Goal: Task Accomplishment & Management: Complete application form

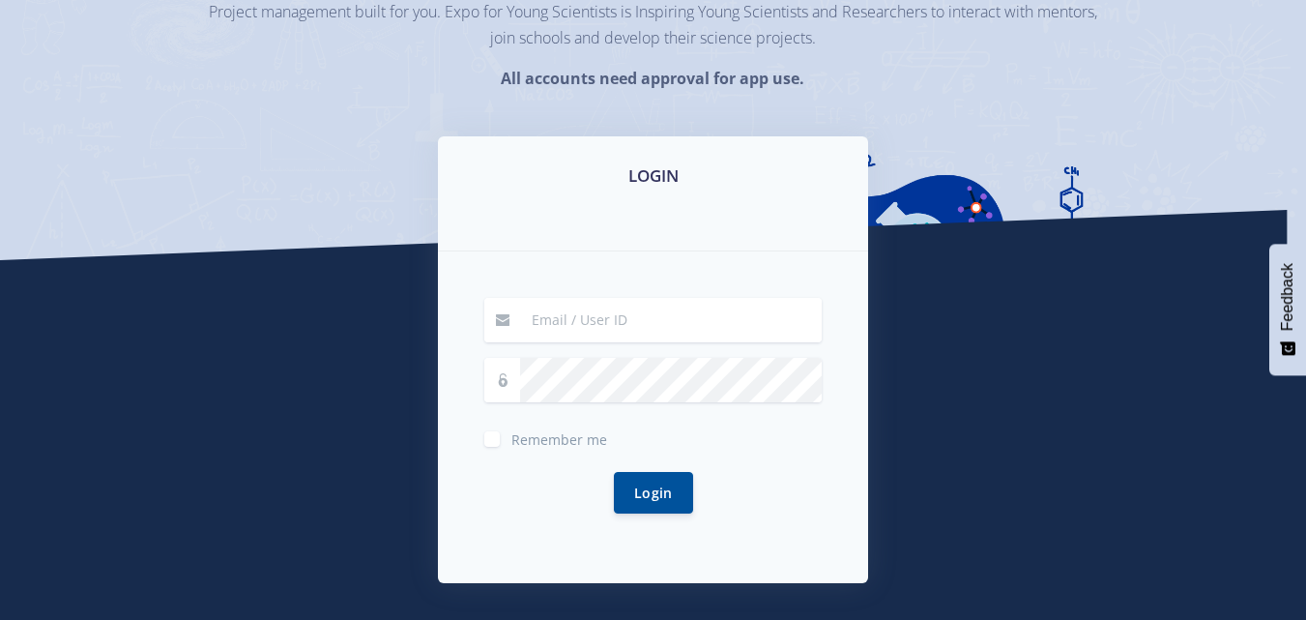
scroll to position [290, 0]
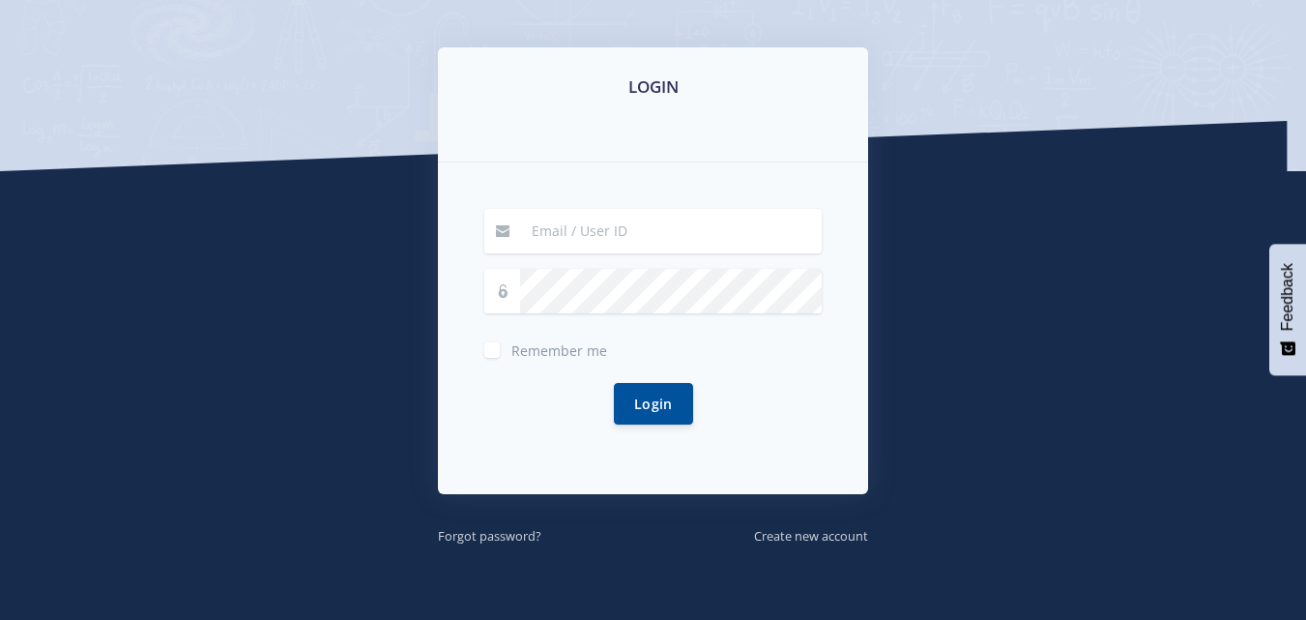
click at [583, 243] on input at bounding box center [671, 231] width 302 height 44
type input "[EMAIL_ADDRESS][DOMAIN_NAME]"
click at [652, 423] on div "Login" at bounding box center [652, 404] width 337 height 88
click at [653, 414] on button "Login" at bounding box center [653, 403] width 79 height 42
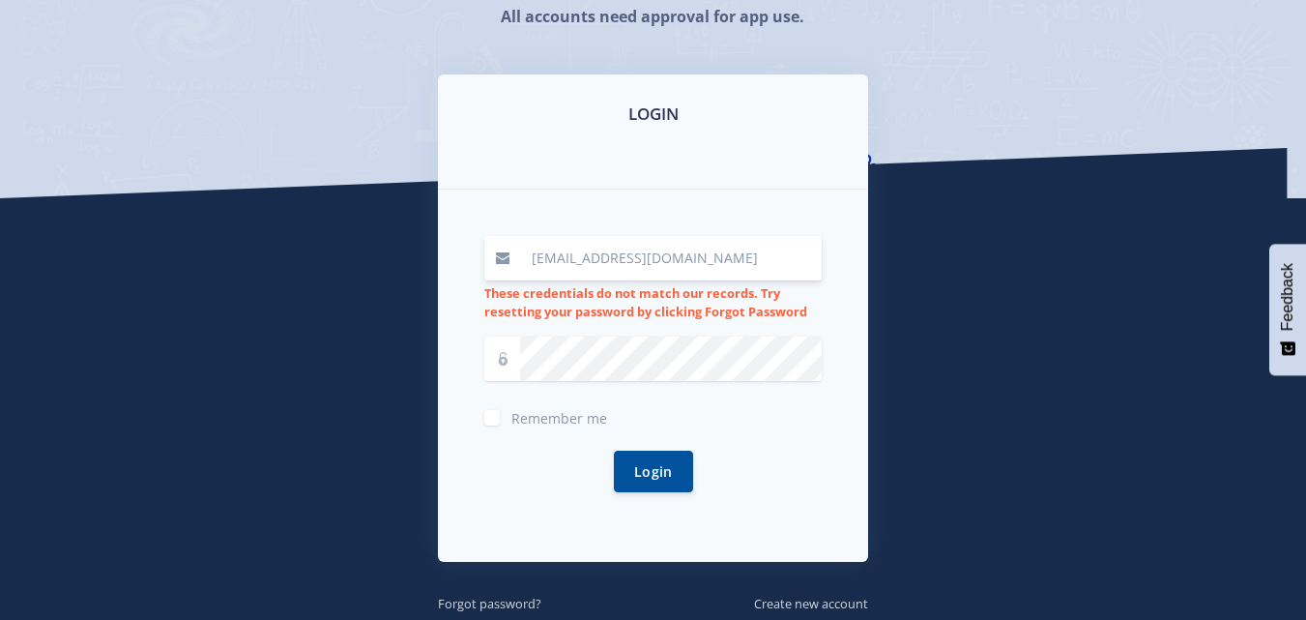
scroll to position [290, 0]
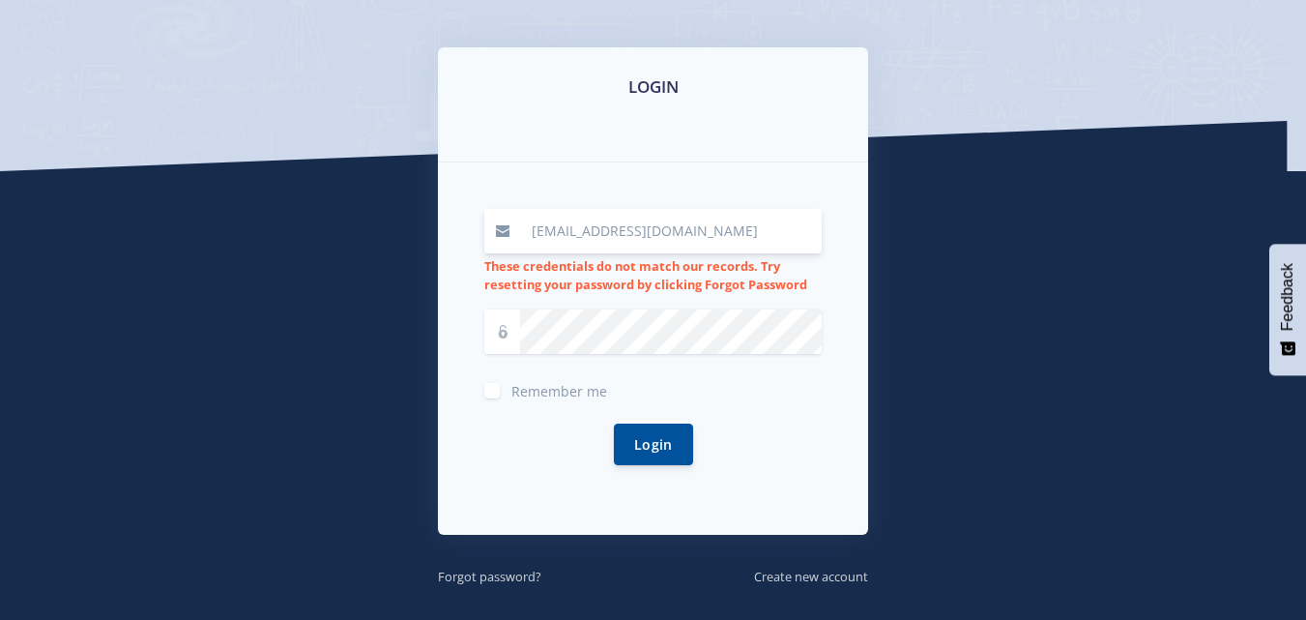
click at [643, 235] on input "[EMAIL_ADDRESS][DOMAIN_NAME]" at bounding box center [671, 231] width 302 height 44
click at [682, 227] on input "[EMAIL_ADDRESS][DOMAIN_NAME]" at bounding box center [671, 231] width 302 height 44
click at [701, 230] on input "[EMAIL_ADDRESS][DOMAIN_NAME]" at bounding box center [671, 231] width 302 height 44
drag, startPoint x: 682, startPoint y: 237, endPoint x: 640, endPoint y: 238, distance: 42.5
click at [676, 239] on input "[EMAIL_ADDRESS][DOMAIN_NAME]" at bounding box center [671, 231] width 302 height 44
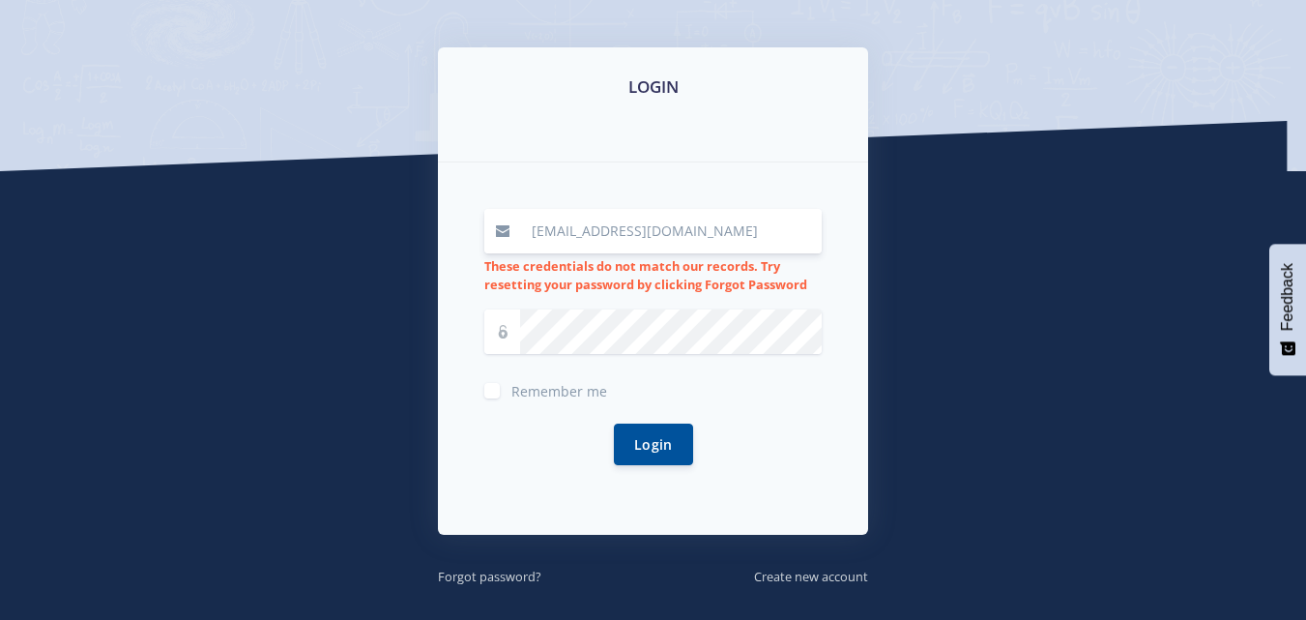
click at [620, 232] on input "[EMAIL_ADDRESS][DOMAIN_NAME]" at bounding box center [671, 231] width 302 height 44
click at [591, 233] on input "[EMAIL_ADDRESS][DOMAIN_NAME]" at bounding box center [671, 231] width 302 height 44
click at [573, 234] on input "[EMAIL_ADDRESS][DOMAIN_NAME]" at bounding box center [671, 231] width 302 height 44
click at [556, 234] on input "[EMAIL_ADDRESS][DOMAIN_NAME]" at bounding box center [671, 231] width 302 height 44
click at [705, 224] on input "[EMAIL_ADDRESS][DOMAIN_NAME]" at bounding box center [671, 231] width 302 height 44
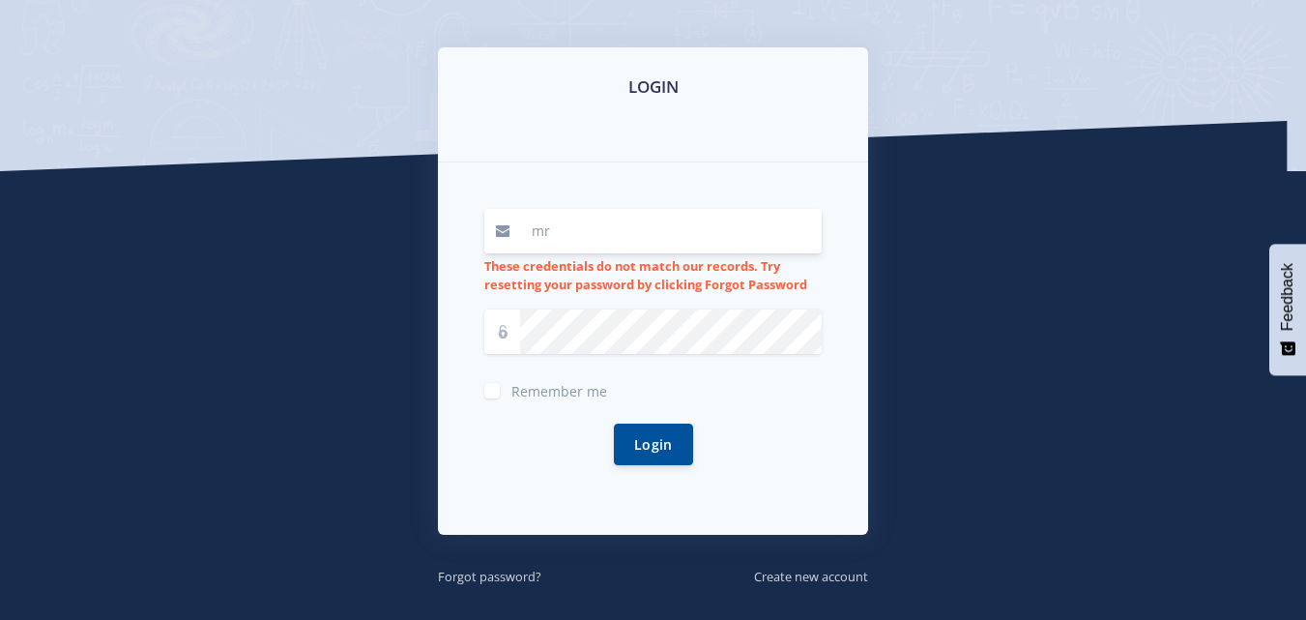
type input "m"
click at [820, 574] on small "Create new account" at bounding box center [811, 575] width 114 height 17
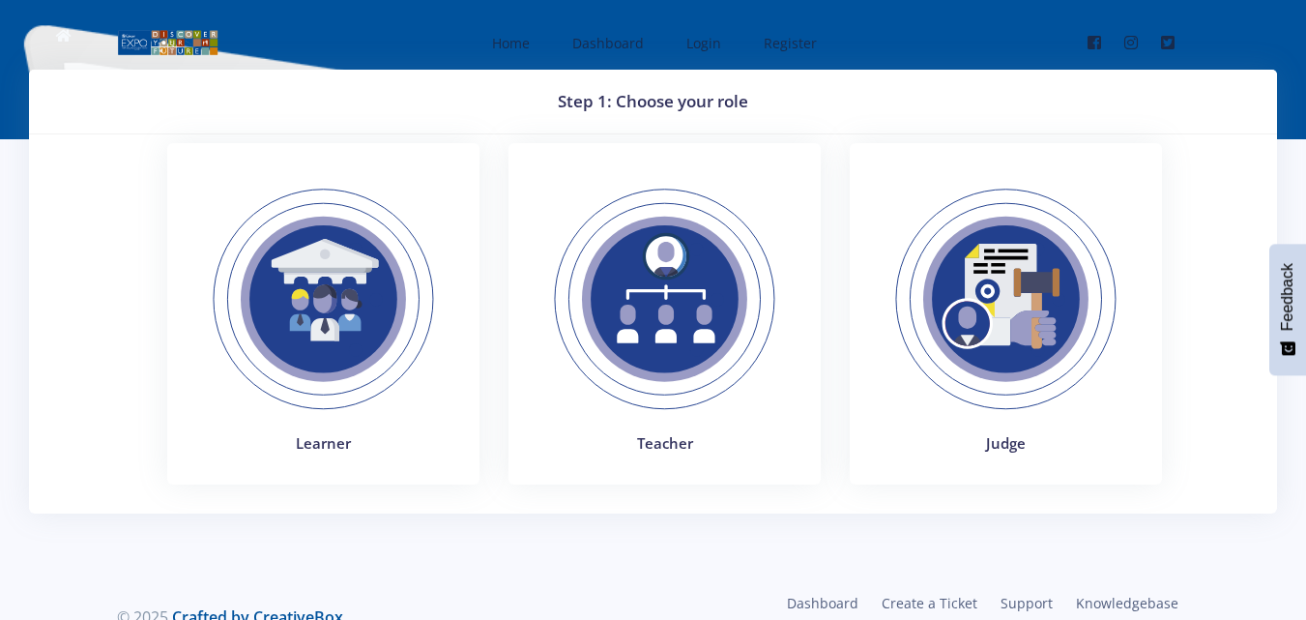
click at [294, 297] on img at bounding box center [323, 299] width 266 height 266
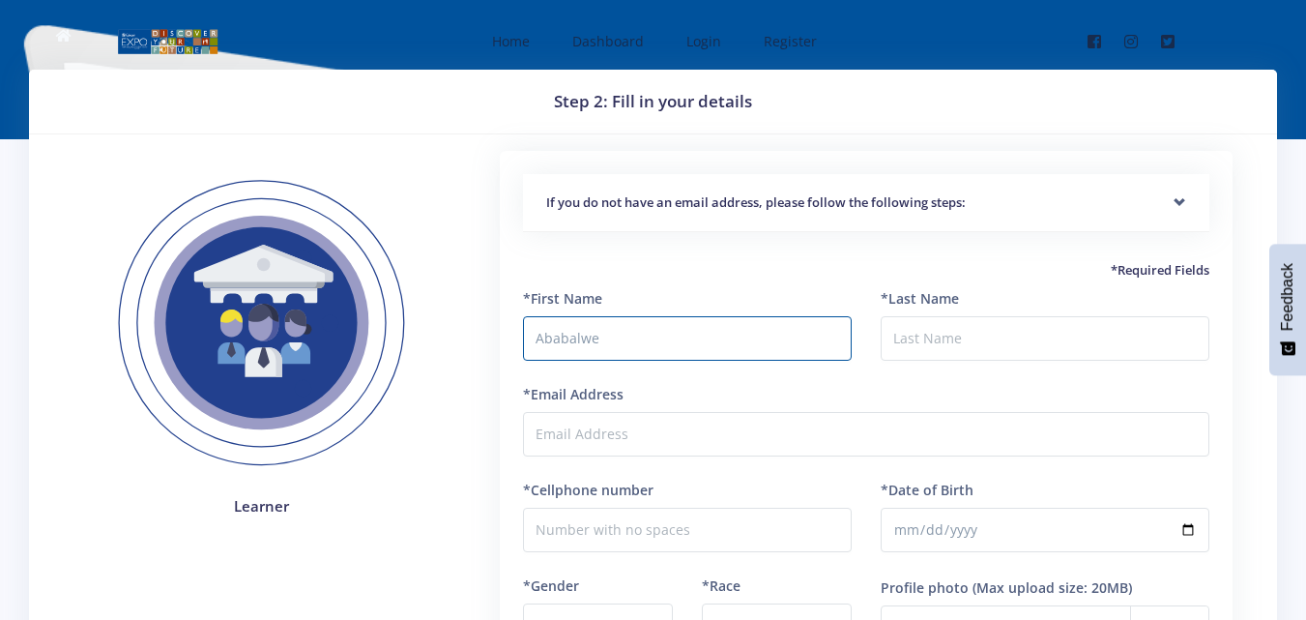
type input "Ababalwe"
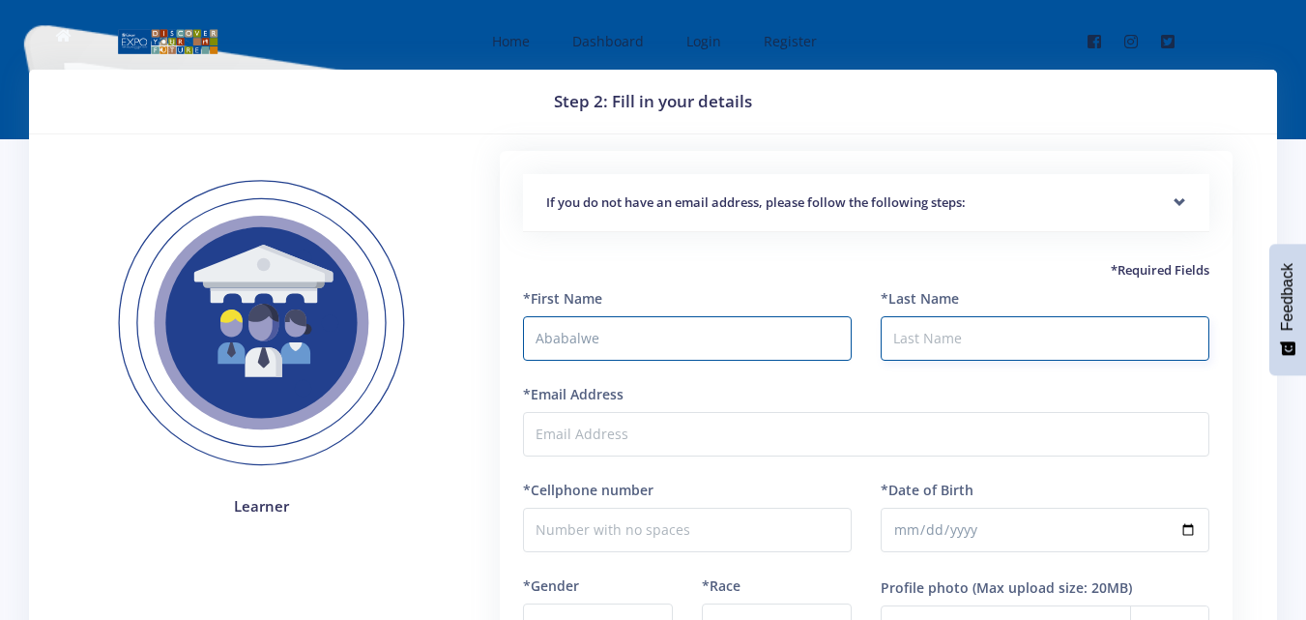
click at [913, 324] on input "*Last Name" at bounding box center [1045, 338] width 329 height 44
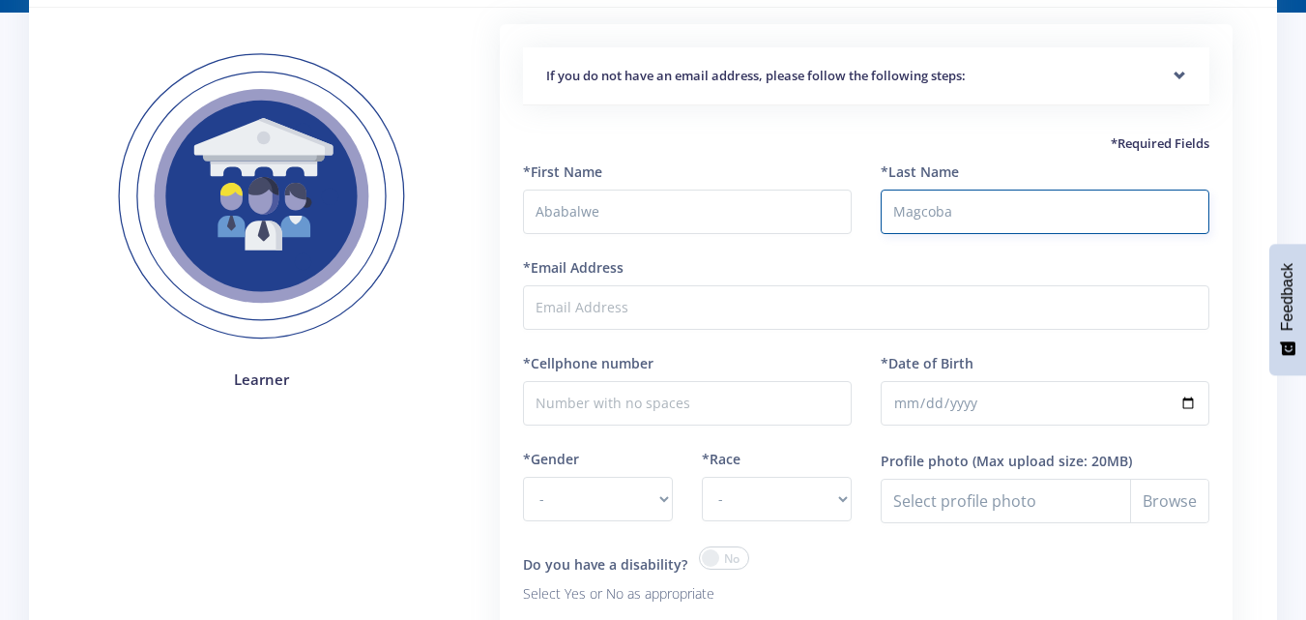
scroll to position [193, 0]
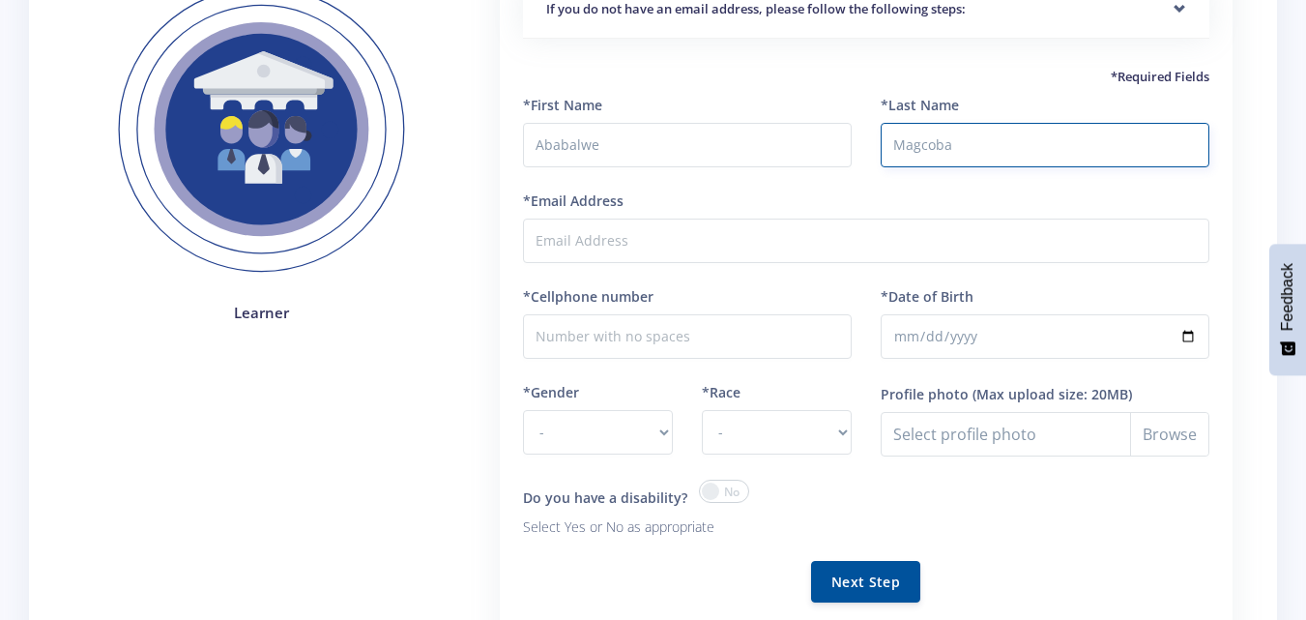
type input "Magcoba"
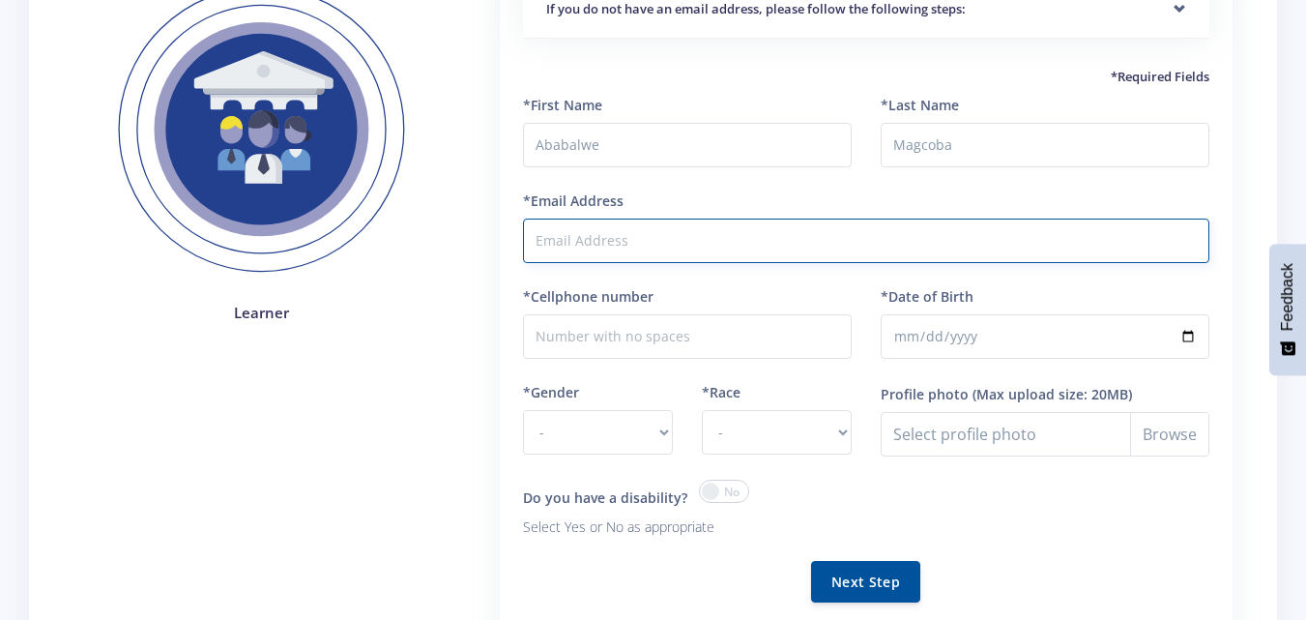
click at [670, 241] on input "*Email Address" at bounding box center [866, 240] width 686 height 44
type input "[EMAIL_ADDRESS][DOMAIN_NAME]"
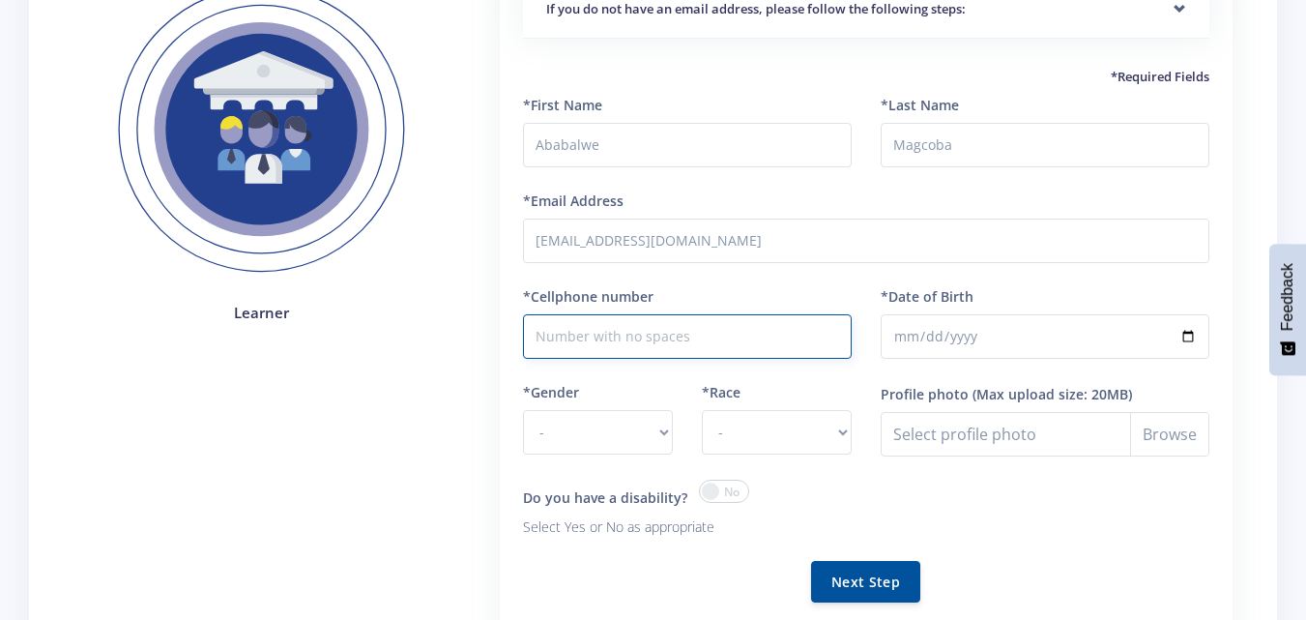
click at [665, 335] on input "*Cellphone number" at bounding box center [687, 336] width 329 height 44
type input "0687549403"
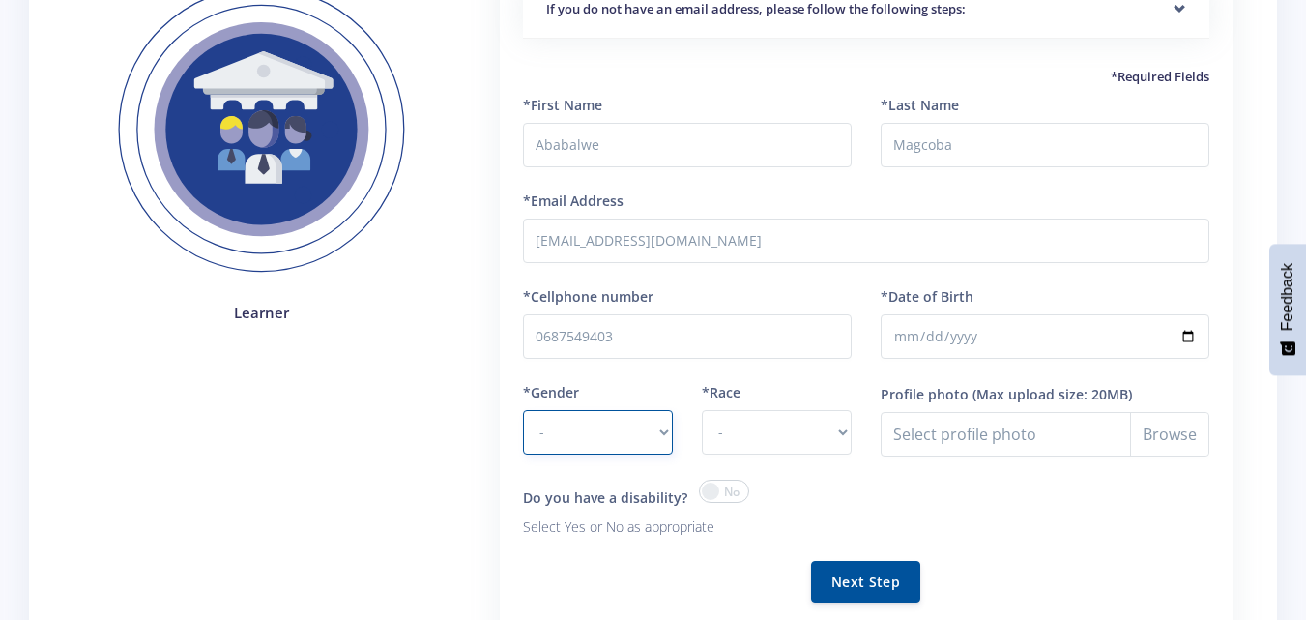
click at [667, 430] on select "- Male Female" at bounding box center [598, 432] width 150 height 44
select select "M"
click at [523, 410] on select "- Male Female" at bounding box center [598, 432] width 150 height 44
click at [839, 436] on select "- African Asian Coloured Indian White Other" at bounding box center [777, 432] width 150 height 44
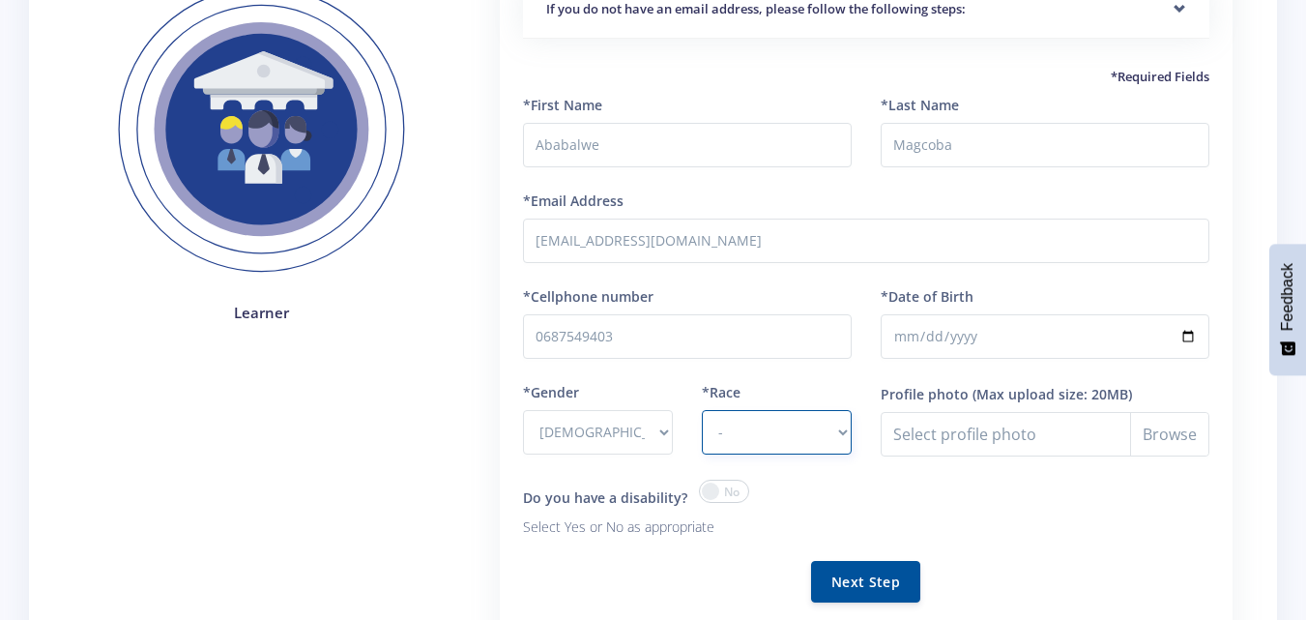
select select "[DEMOGRAPHIC_DATA]"
click at [702, 410] on select "- African Asian Coloured Indian White Other" at bounding box center [777, 432] width 150 height 44
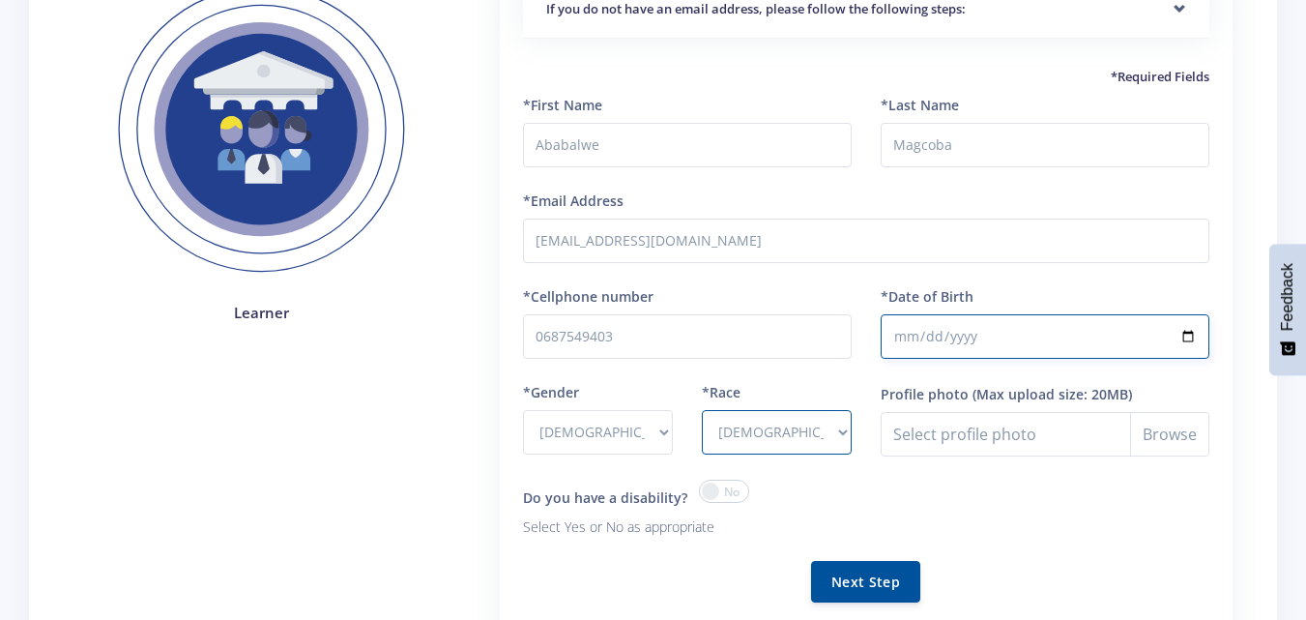
click at [912, 336] on input "*Date of Birth" at bounding box center [1045, 336] width 329 height 44
type input "2008-02-20"
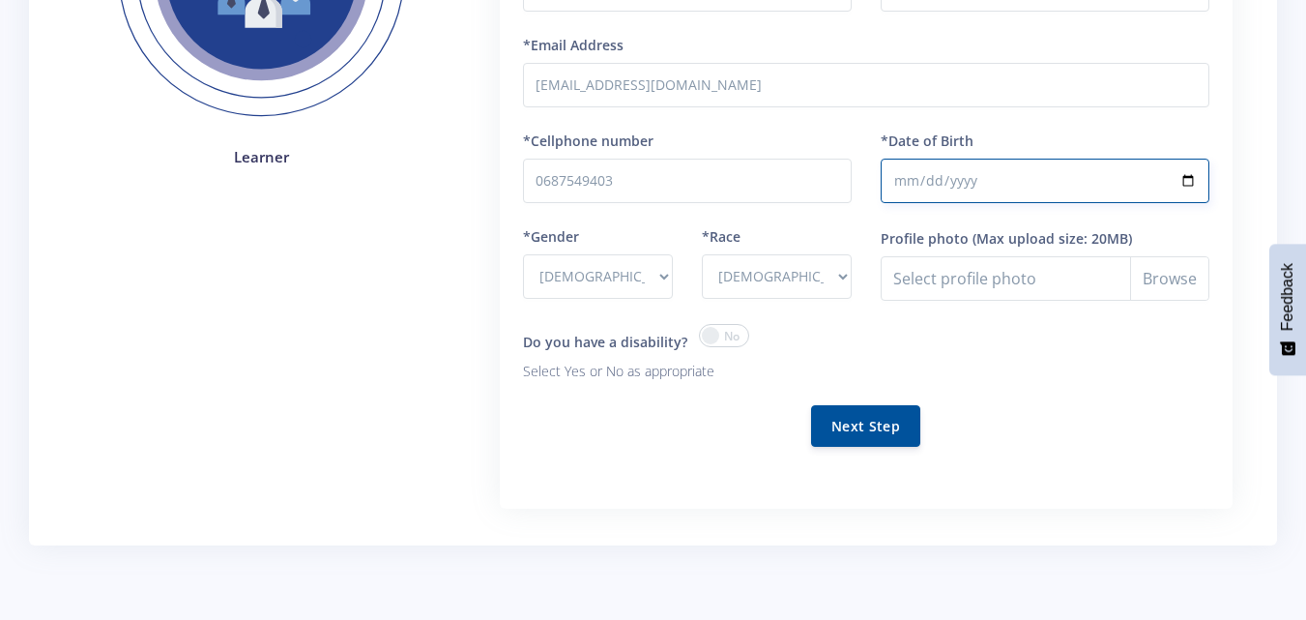
scroll to position [387, 0]
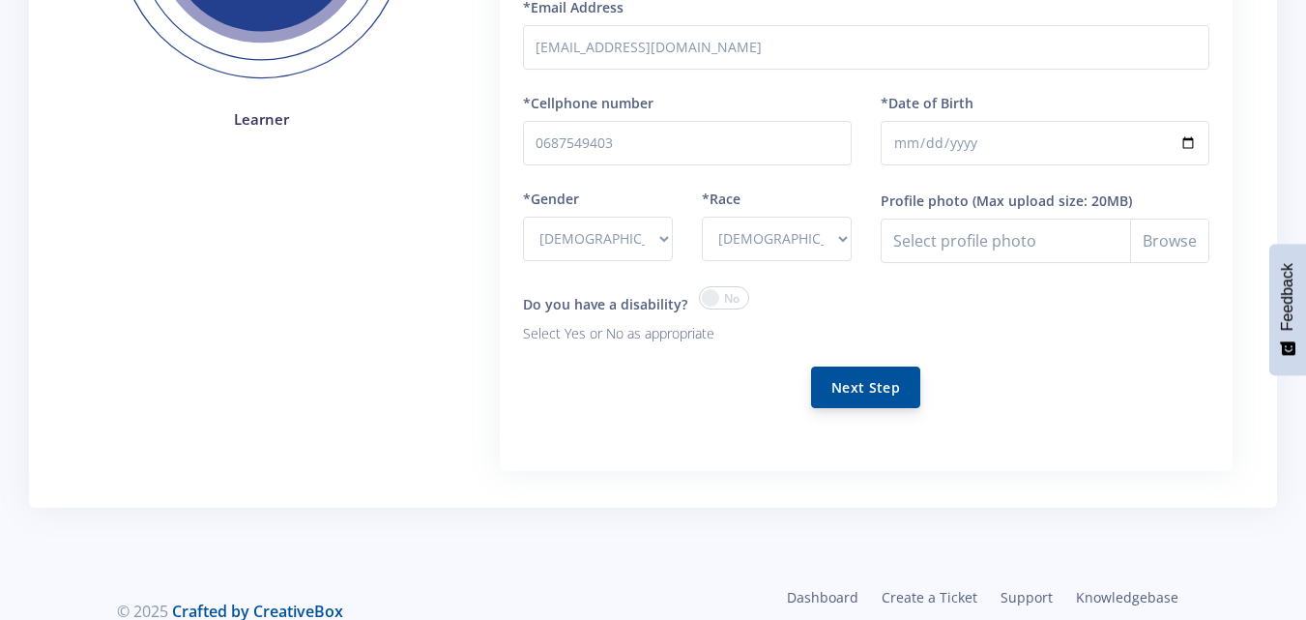
click at [867, 376] on button "Next Step" at bounding box center [865, 387] width 109 height 42
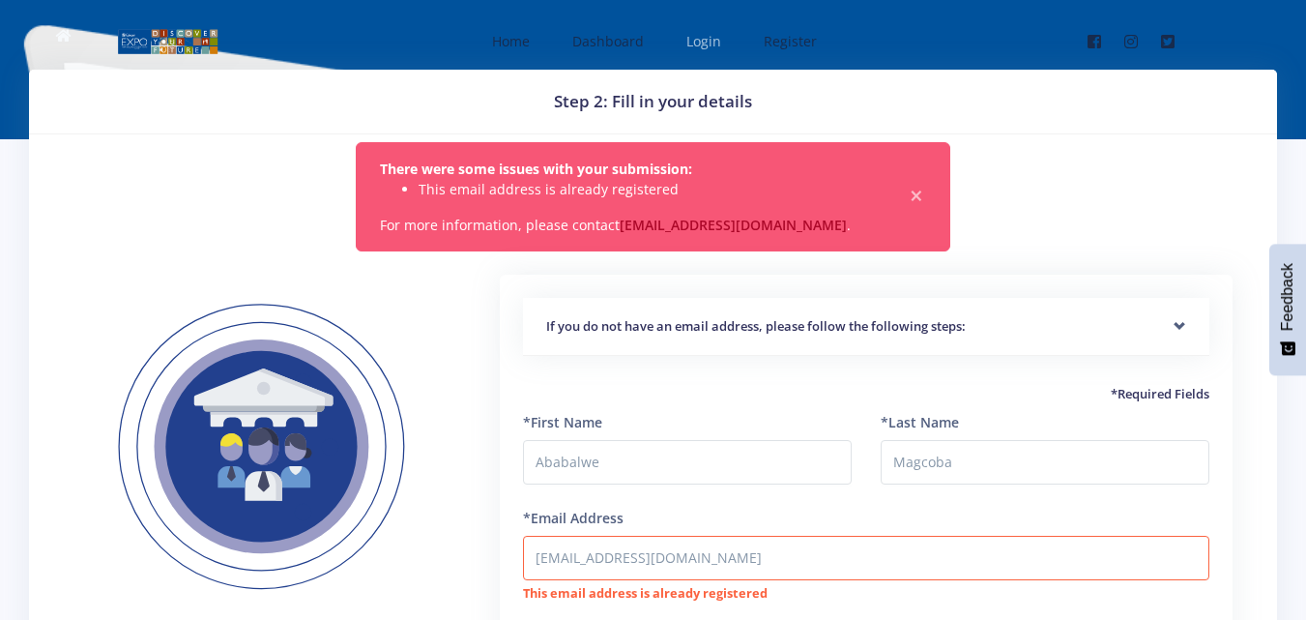
click at [682, 33] on link "Login" at bounding box center [702, 40] width 70 height 51
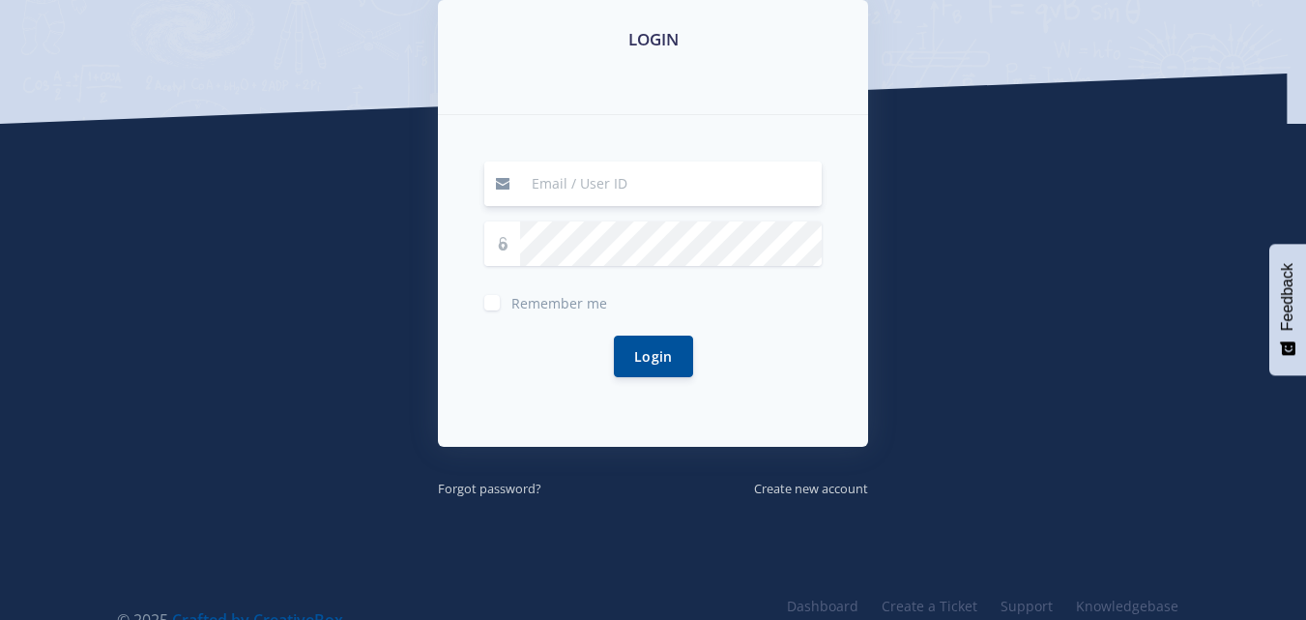
scroll to position [290, 0]
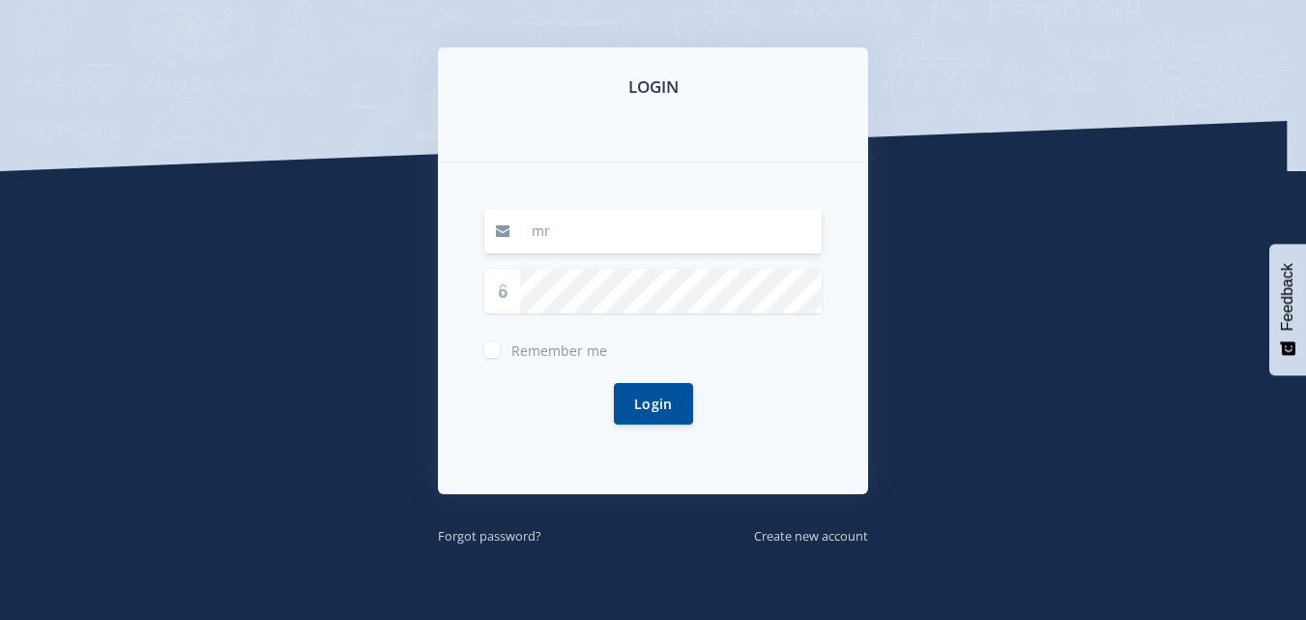
type input "[EMAIL_ADDRESS][DOMAIN_NAME]"
click at [505, 534] on small "Forgot password?" at bounding box center [489, 535] width 103 height 17
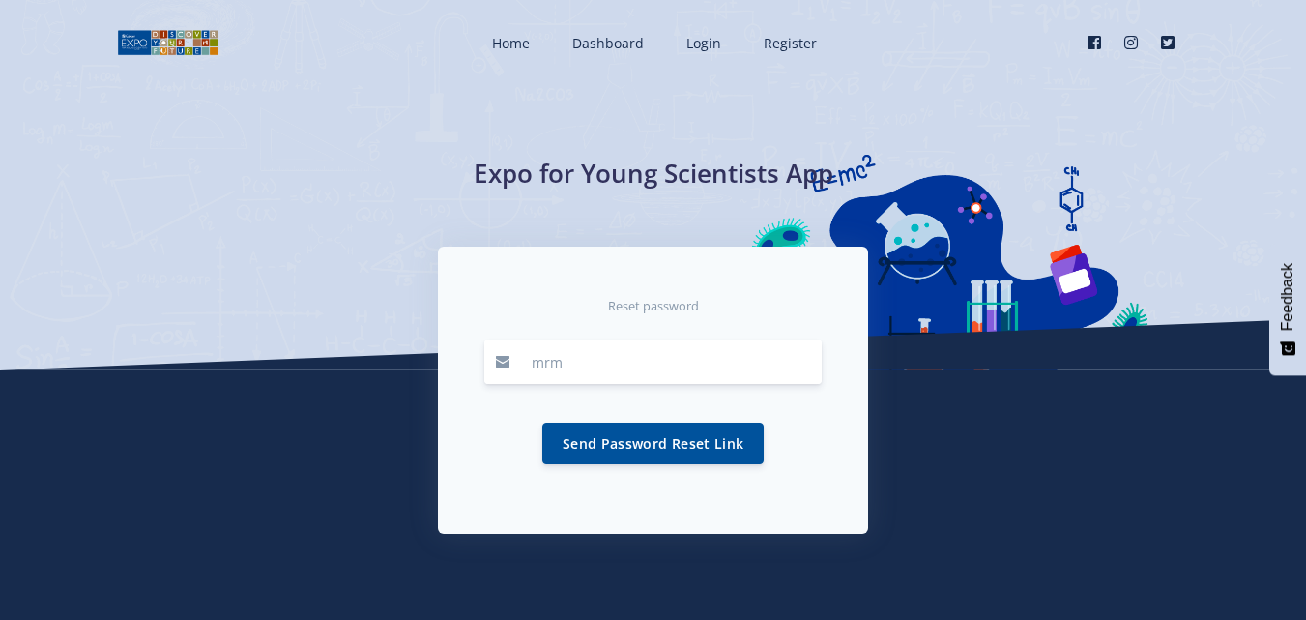
type input "[EMAIL_ADDRESS][DOMAIN_NAME]"
click at [628, 443] on button "Send Password Reset Link" at bounding box center [652, 442] width 221 height 42
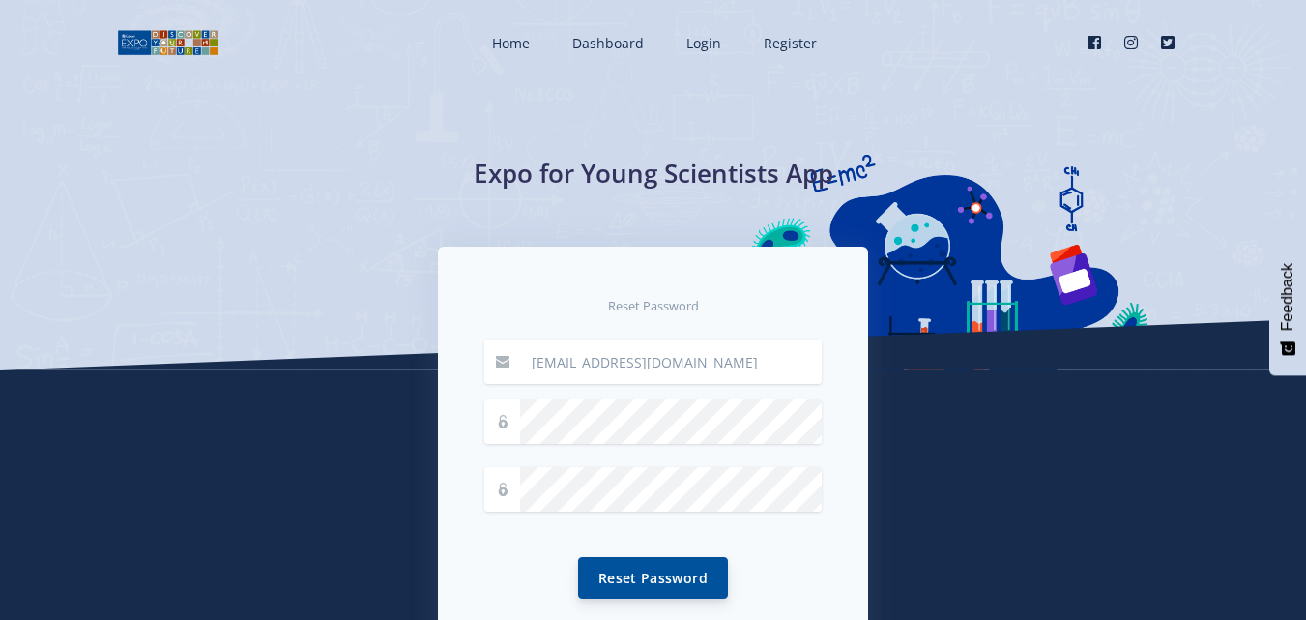
click at [600, 574] on button "Reset Password" at bounding box center [653, 578] width 150 height 42
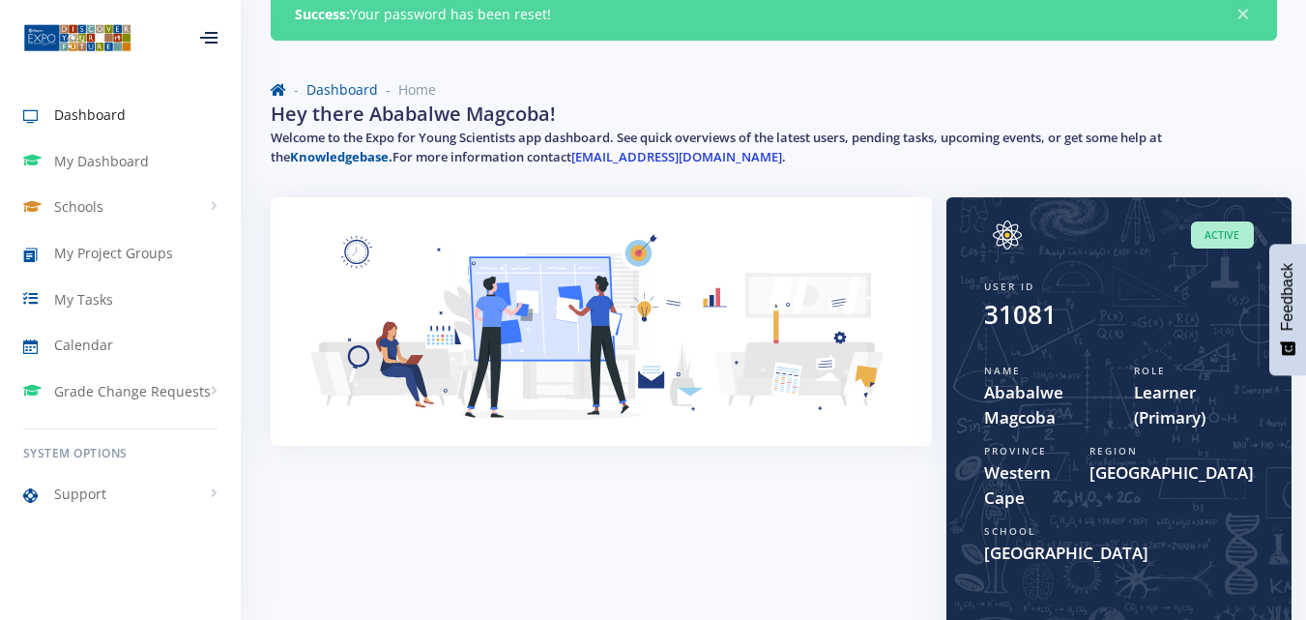
scroll to position [193, 0]
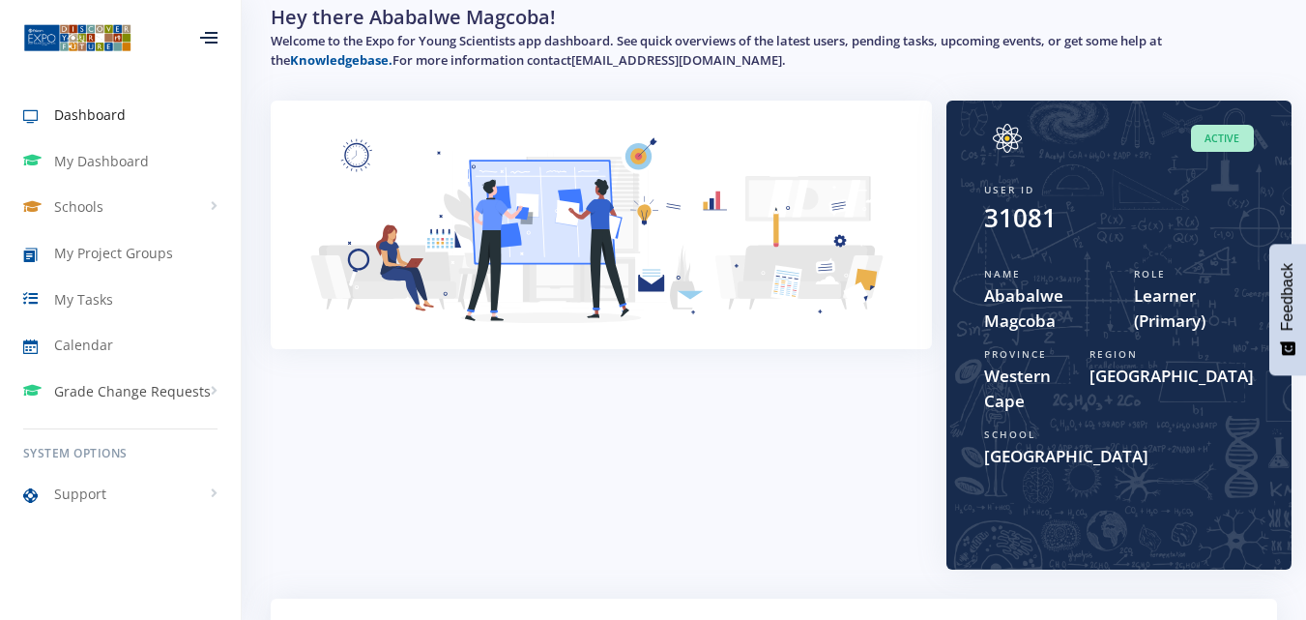
click at [211, 387] on link "Grade Change Requests" at bounding box center [120, 391] width 241 height 44
click at [153, 424] on span "My Requests" at bounding box center [122, 431] width 74 height 19
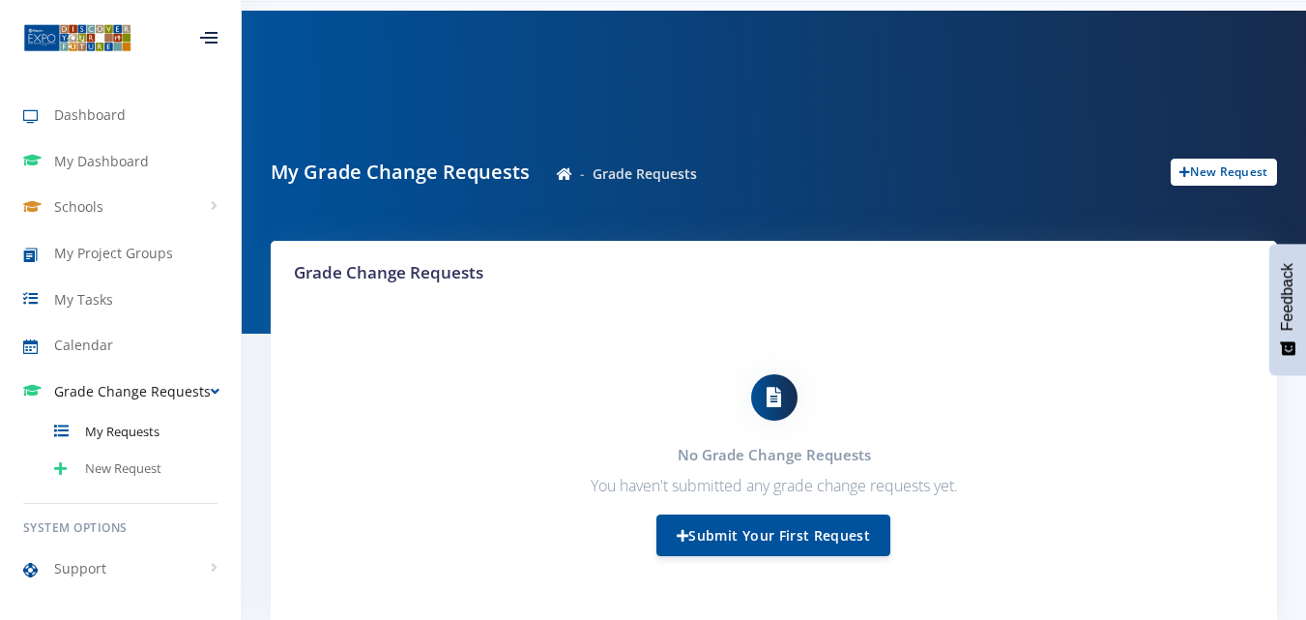
scroll to position [47, 0]
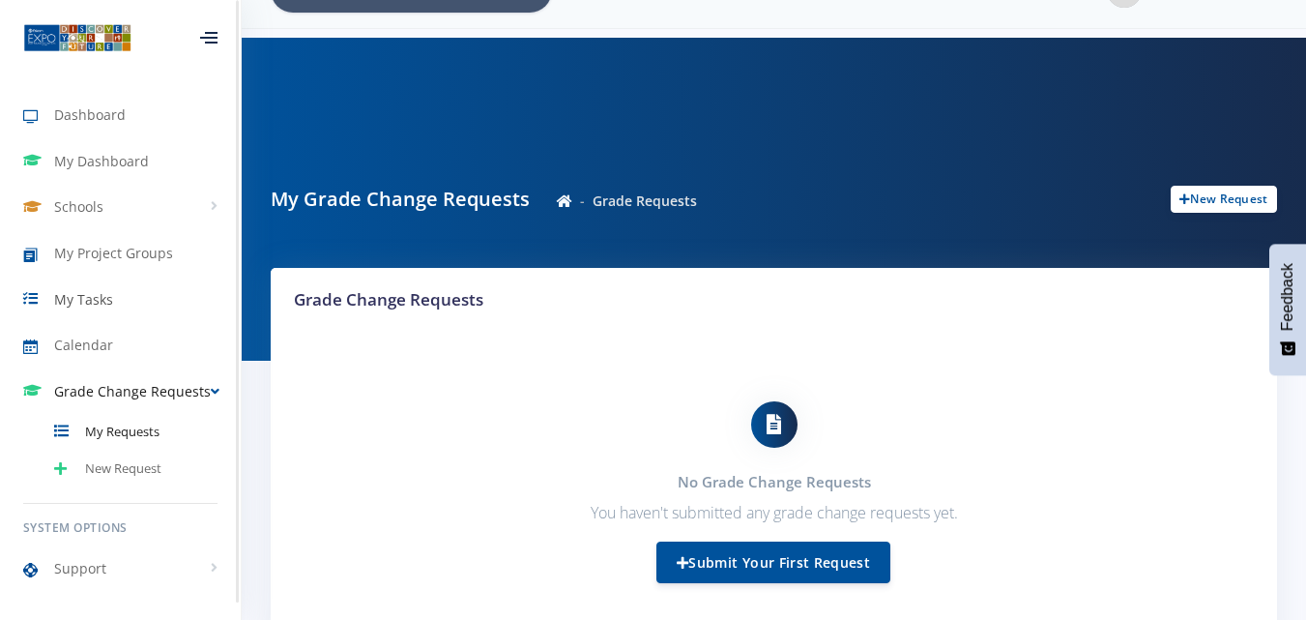
click at [118, 297] on link "My Tasks" at bounding box center [120, 298] width 241 height 44
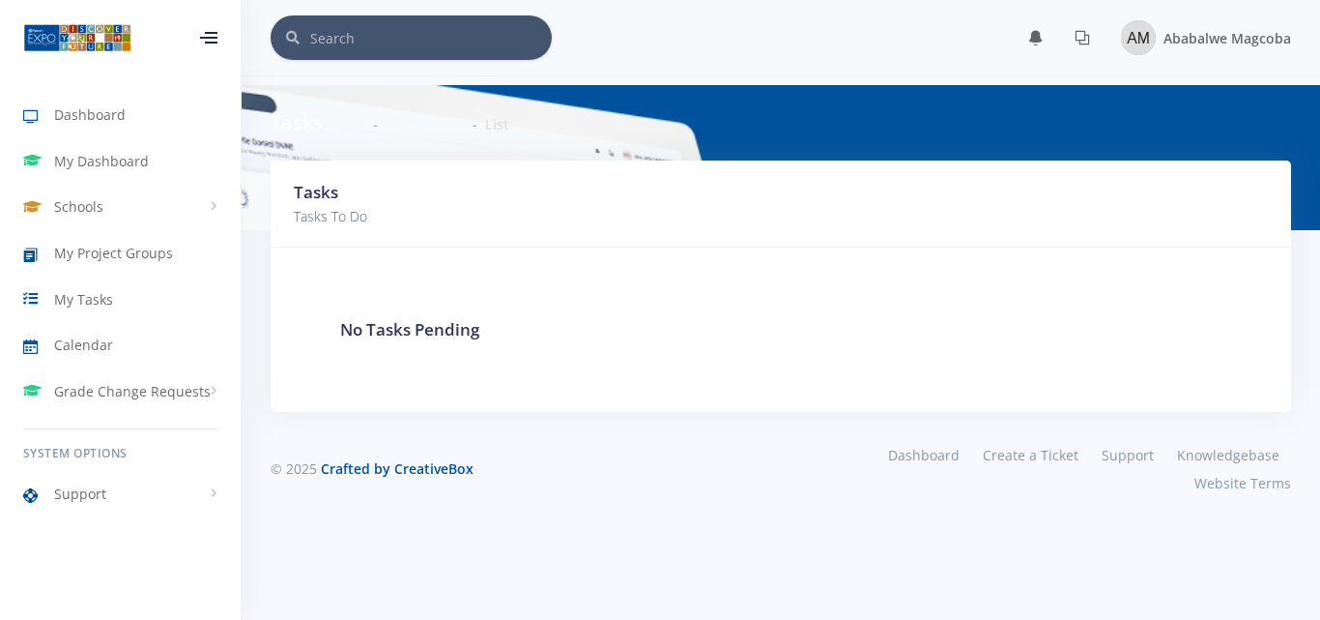
scroll to position [14, 14]
click at [110, 258] on span "My Project Groups" at bounding box center [113, 253] width 119 height 20
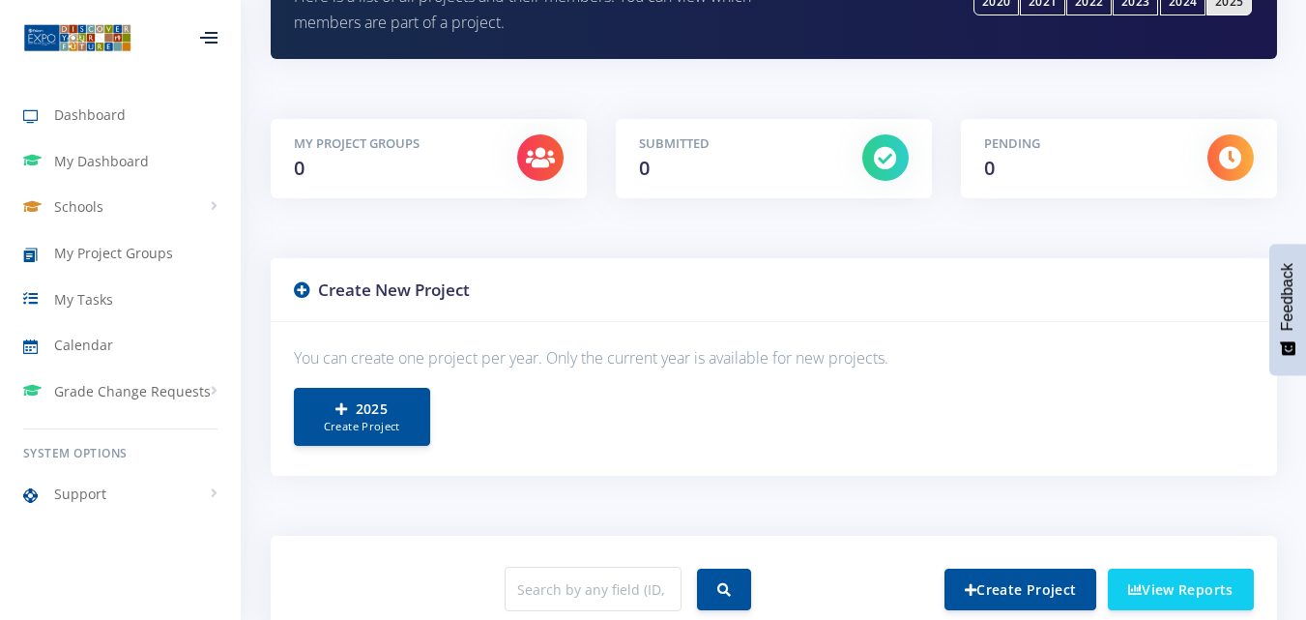
scroll to position [240, 0]
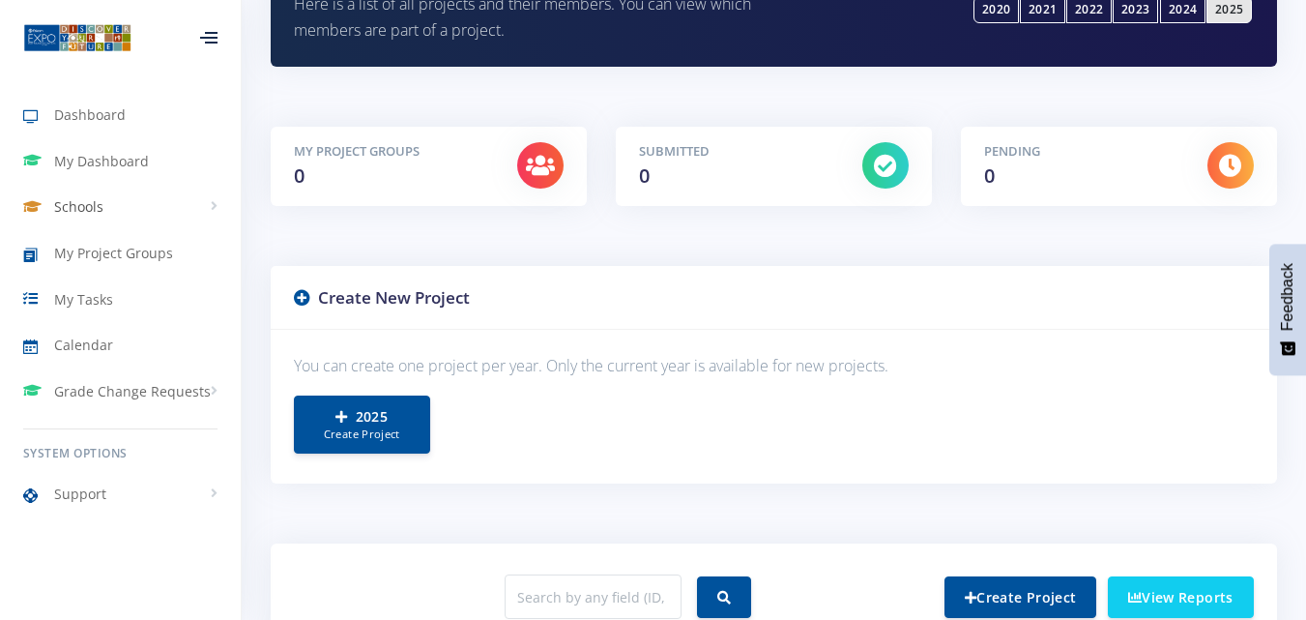
click at [102, 199] on span "Schools" at bounding box center [78, 206] width 49 height 20
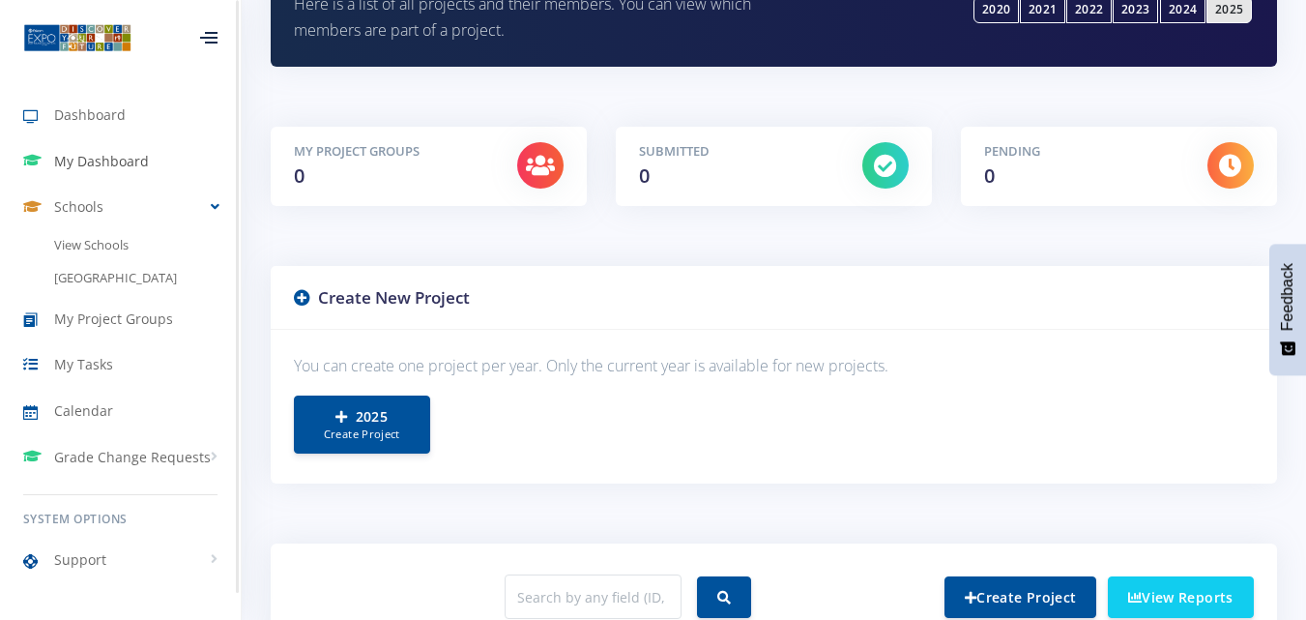
click at [136, 163] on span "My Dashboard" at bounding box center [101, 161] width 95 height 20
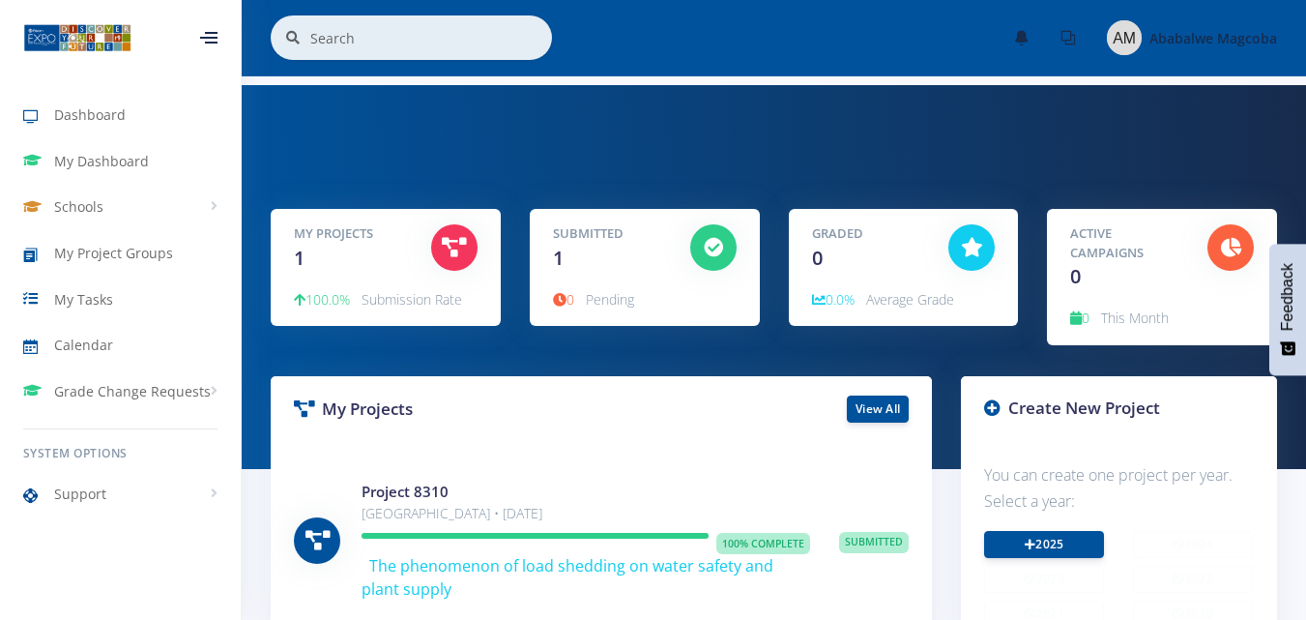
scroll to position [14, 14]
click at [117, 118] on span "Dashboard" at bounding box center [90, 114] width 72 height 20
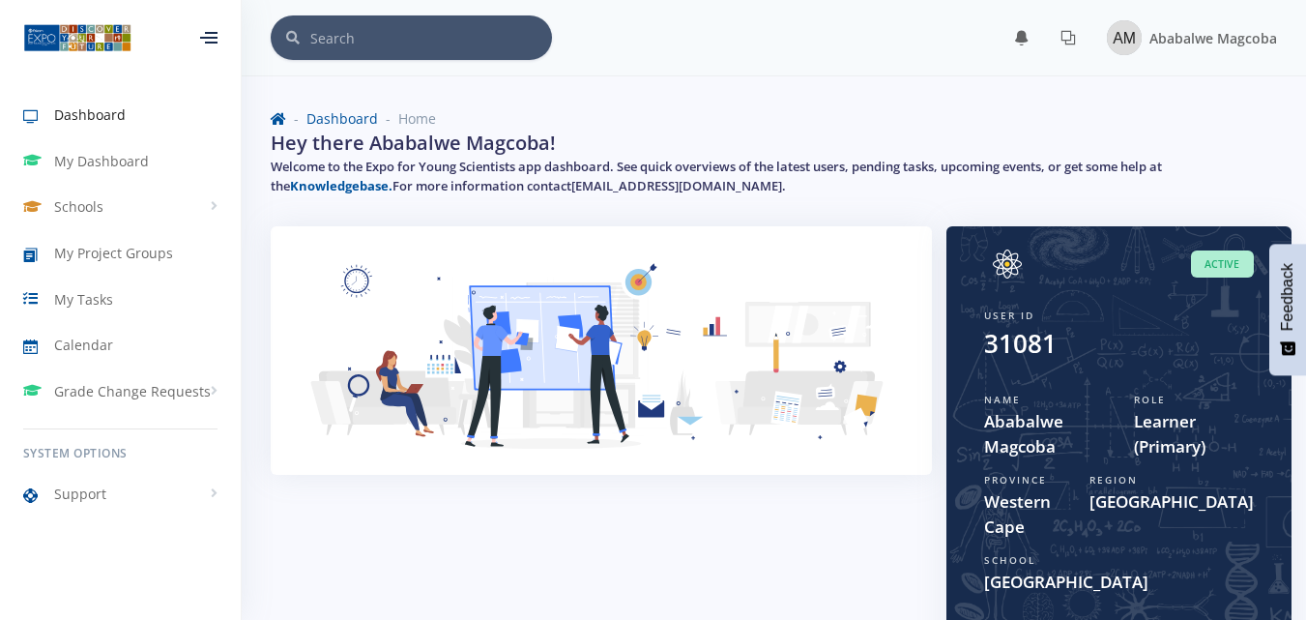
click at [207, 32] on div at bounding box center [208, 38] width 17 height 12
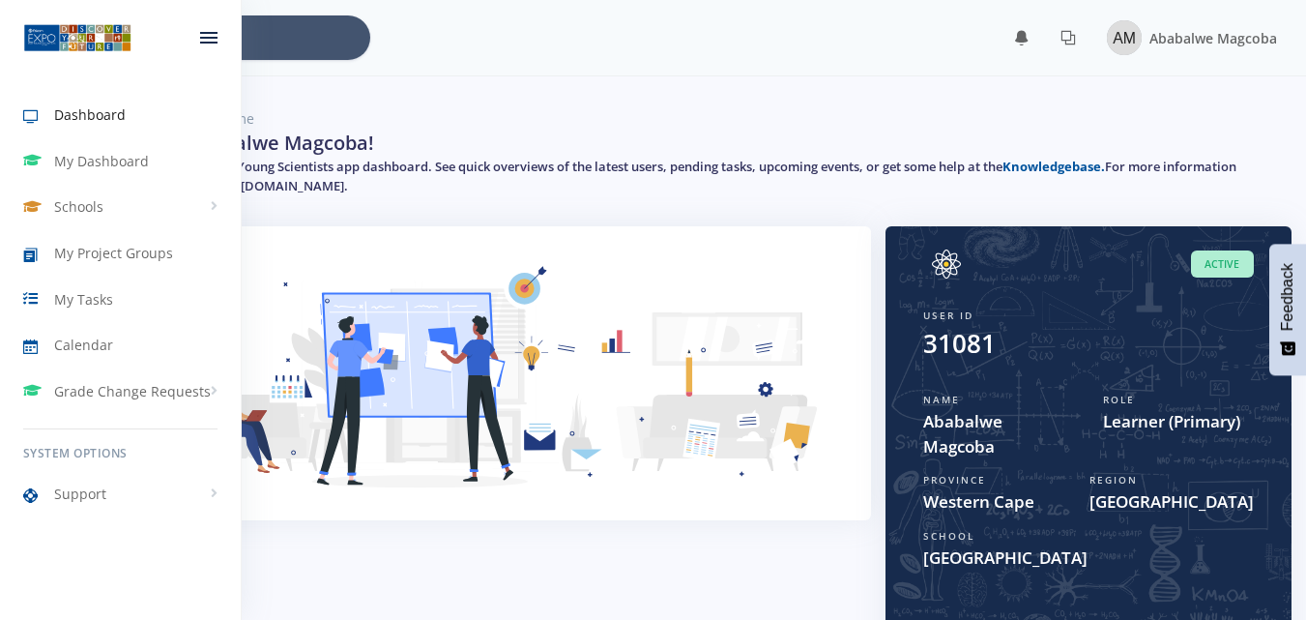
click at [207, 31] on div at bounding box center [209, 38] width 64 height 58
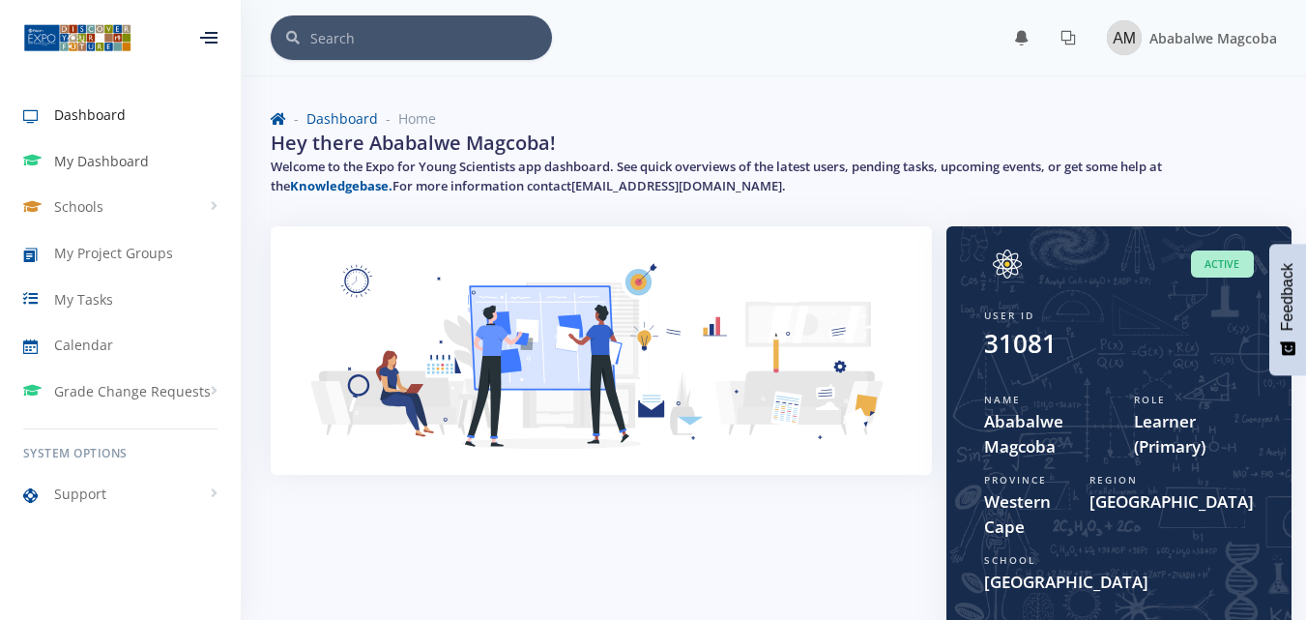
click at [134, 152] on span "My Dashboard" at bounding box center [101, 161] width 95 height 20
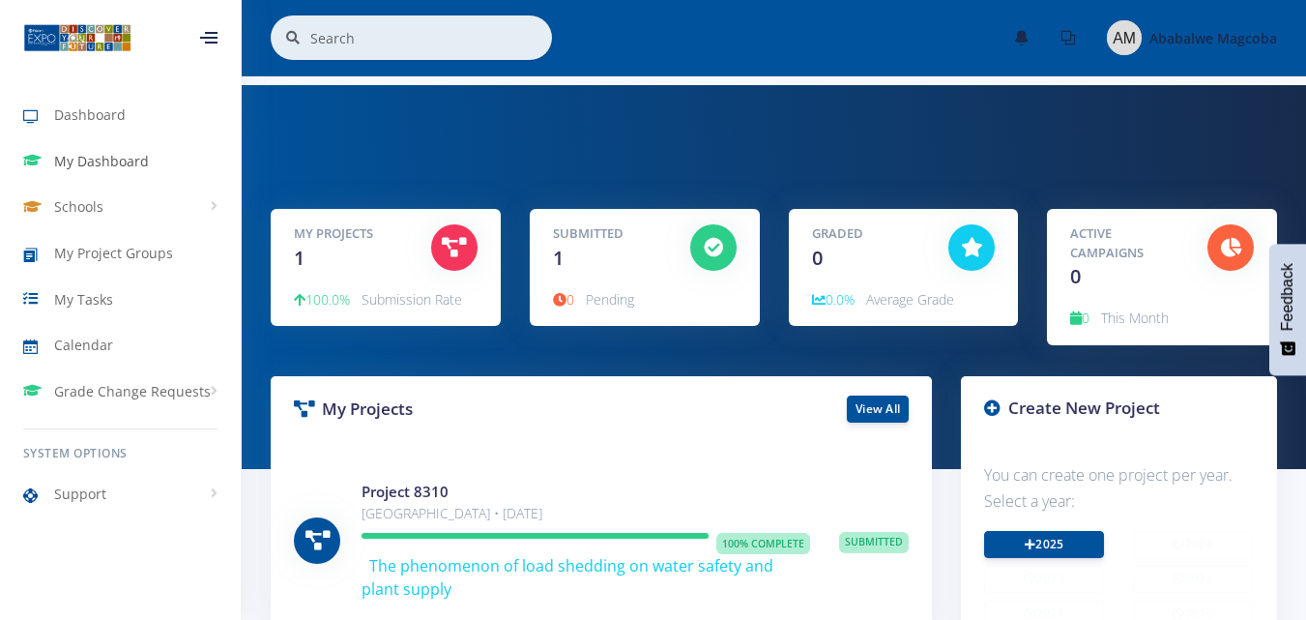
scroll to position [14, 14]
click at [448, 242] on icon at bounding box center [454, 247] width 24 height 19
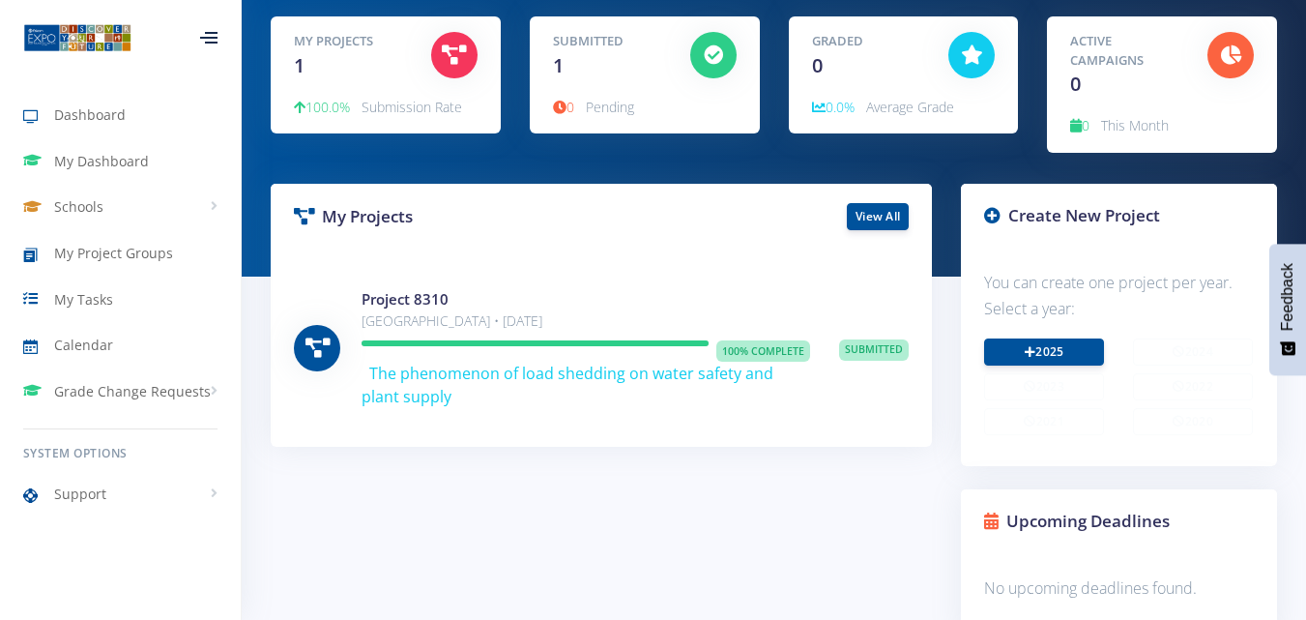
scroll to position [193, 0]
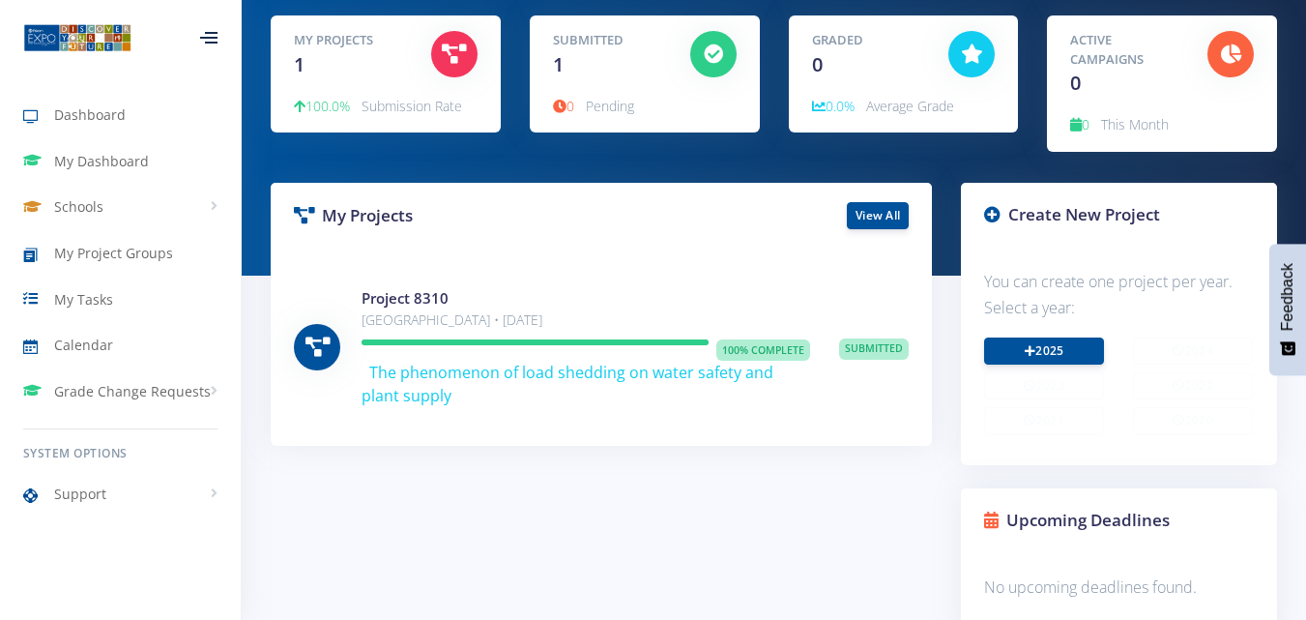
click at [990, 215] on icon at bounding box center [992, 214] width 16 height 16
click at [1019, 345] on link "2025" at bounding box center [1044, 349] width 120 height 27
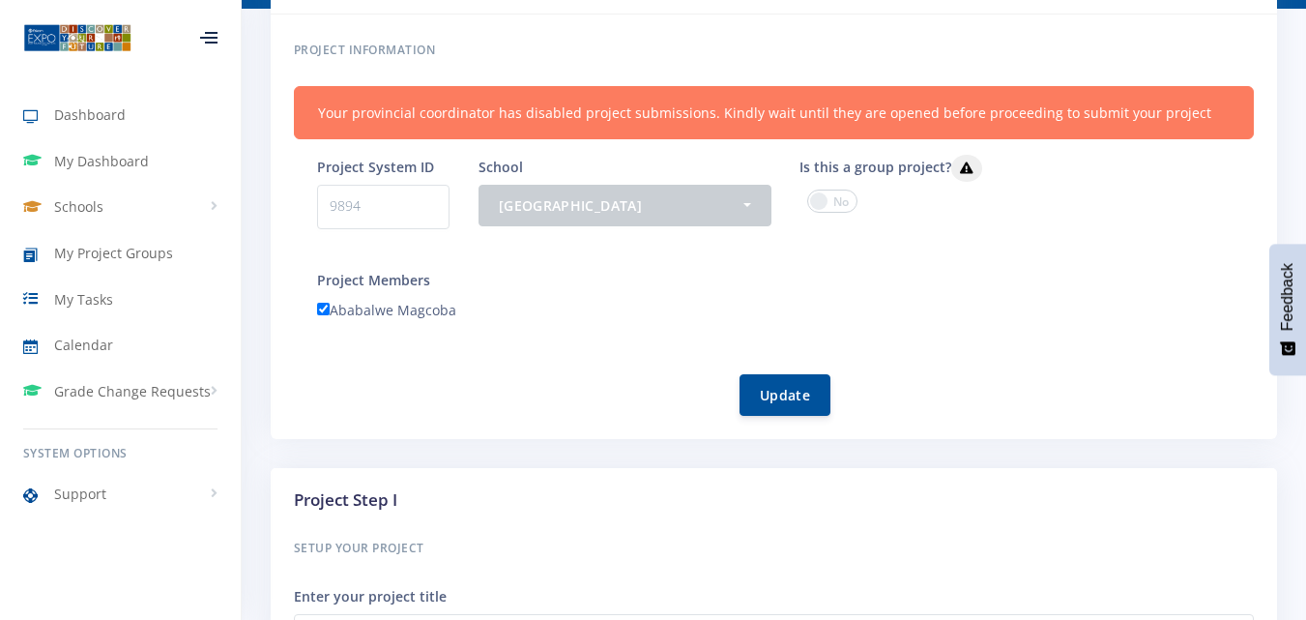
scroll to position [580, 0]
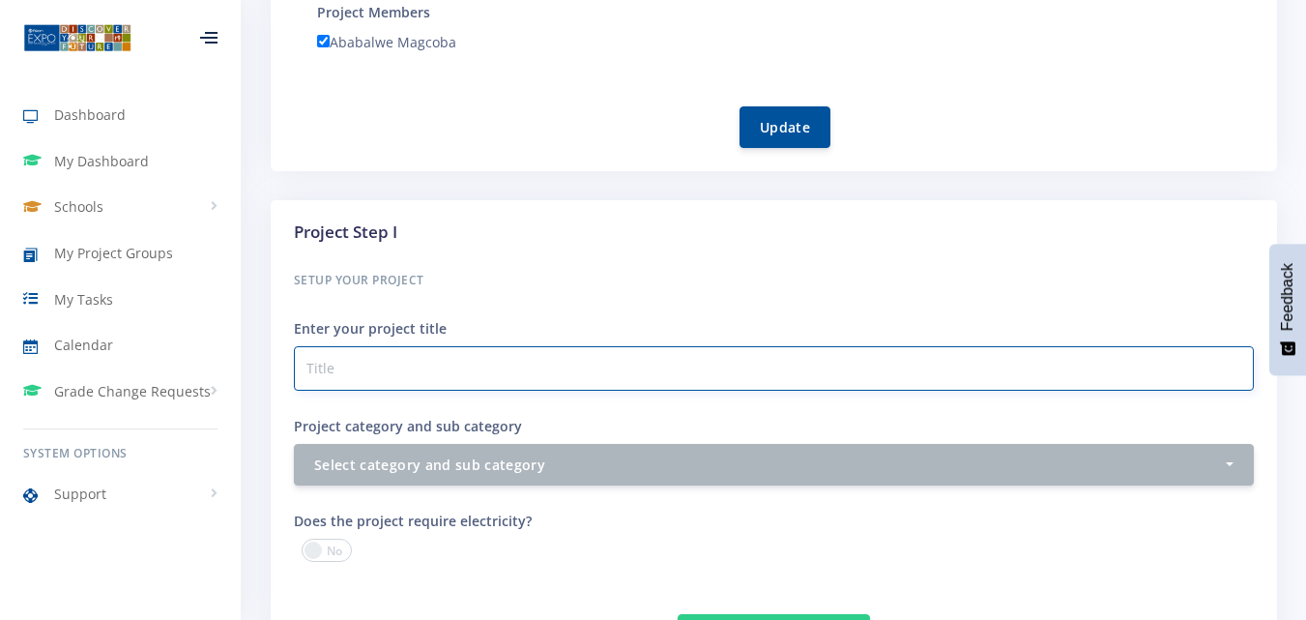
click at [431, 366] on input "Project category and sub category" at bounding box center [774, 368] width 960 height 44
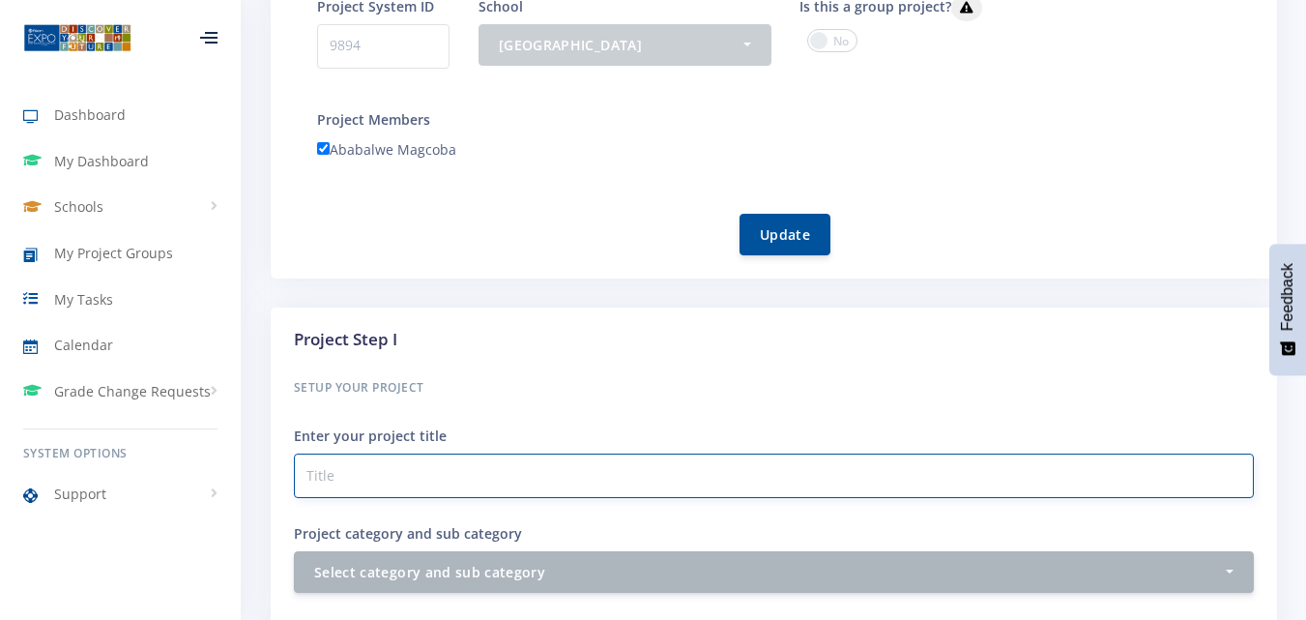
scroll to position [569, 0]
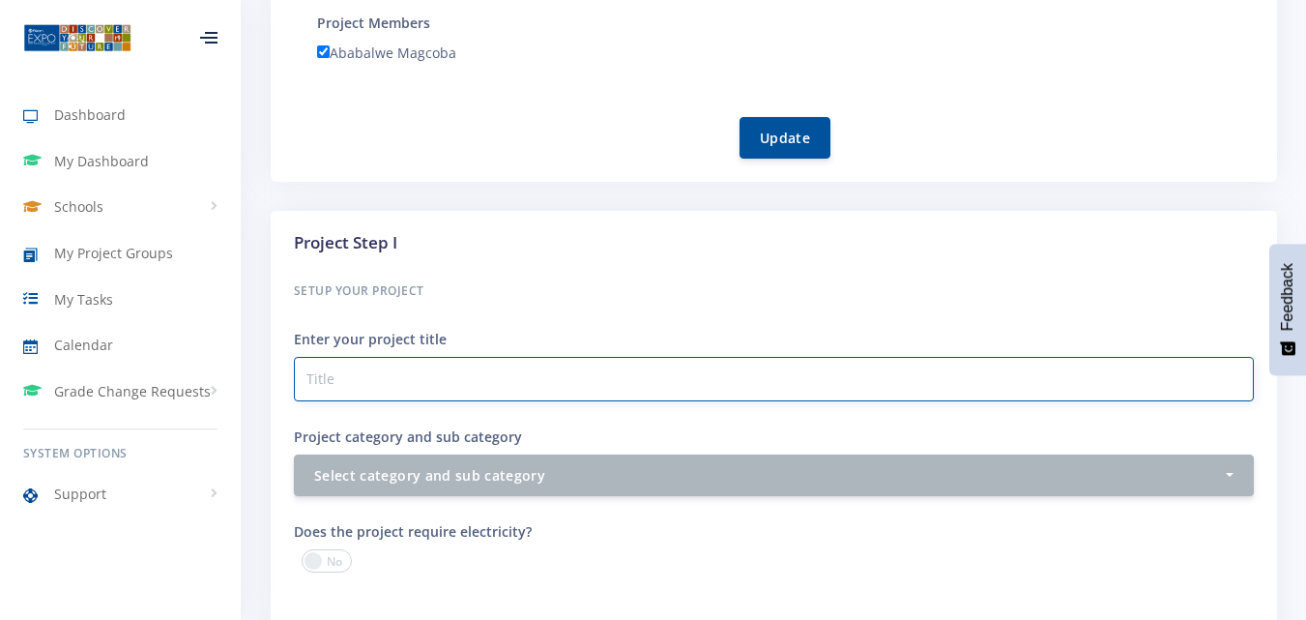
paste input "RINGING IN FEAR: AN EXPLORATION OF THE UNSEEN EPIDEMIC OF [MEDICAL_DATA] AND [M…"
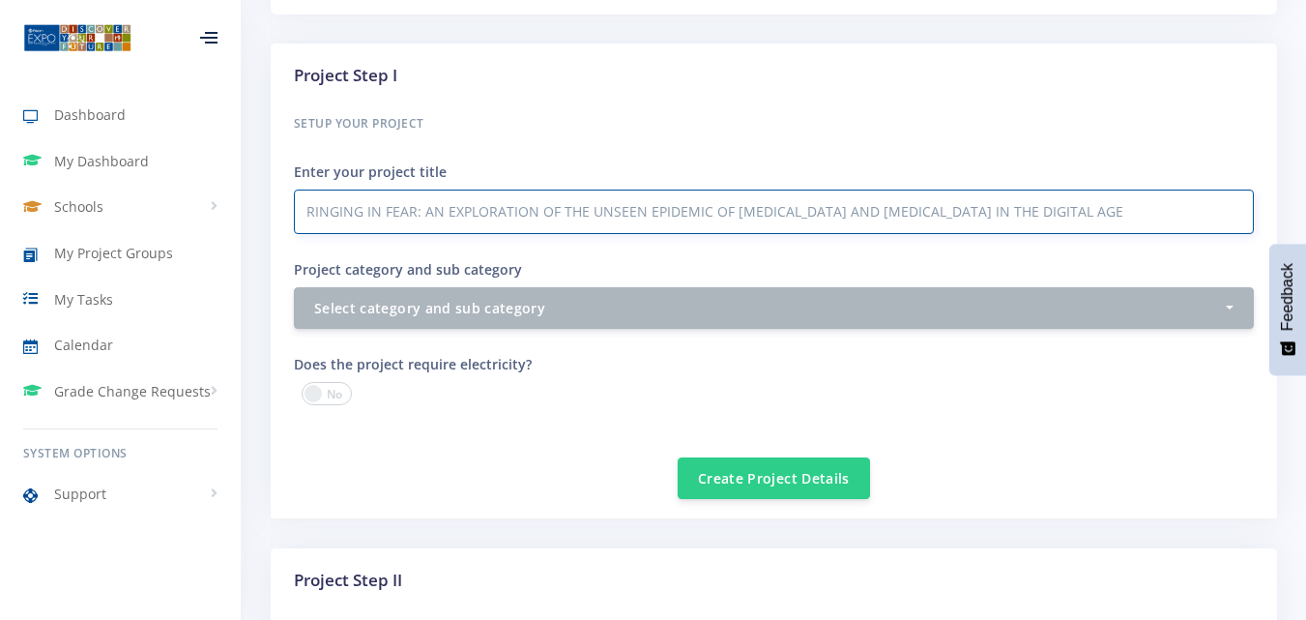
scroll to position [763, 0]
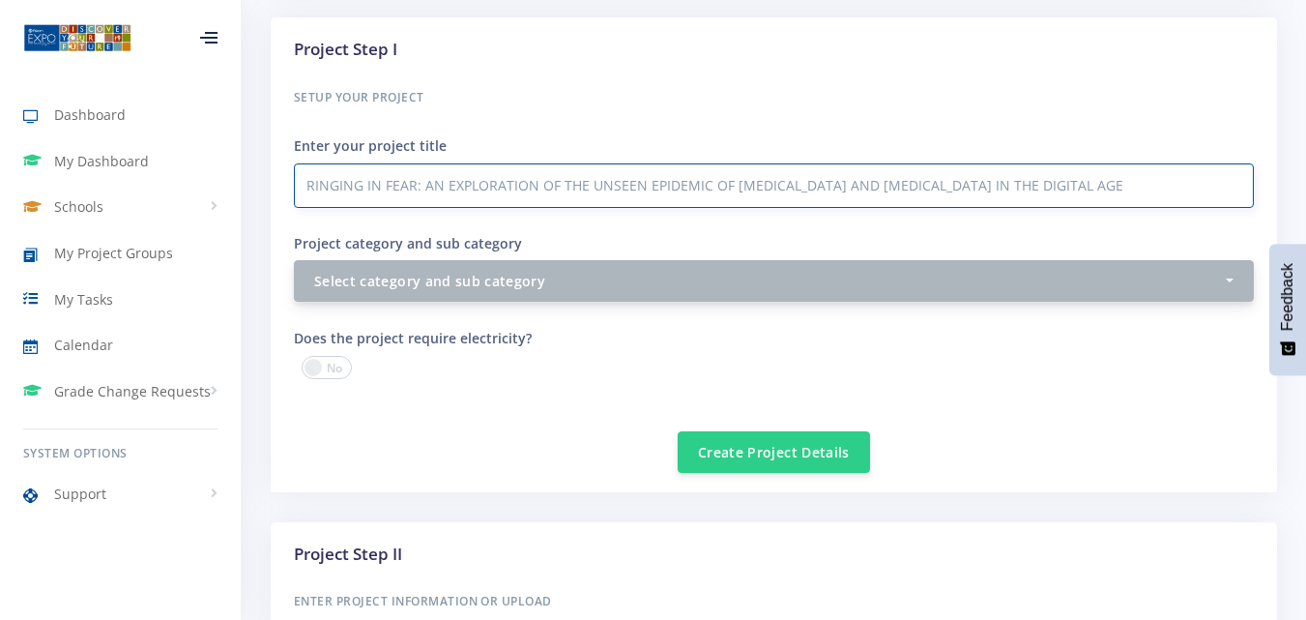
type input "RINGING IN FEAR: AN EXPLORATION OF THE UNSEEN EPIDEMIC OF [MEDICAL_DATA] AND [M…"
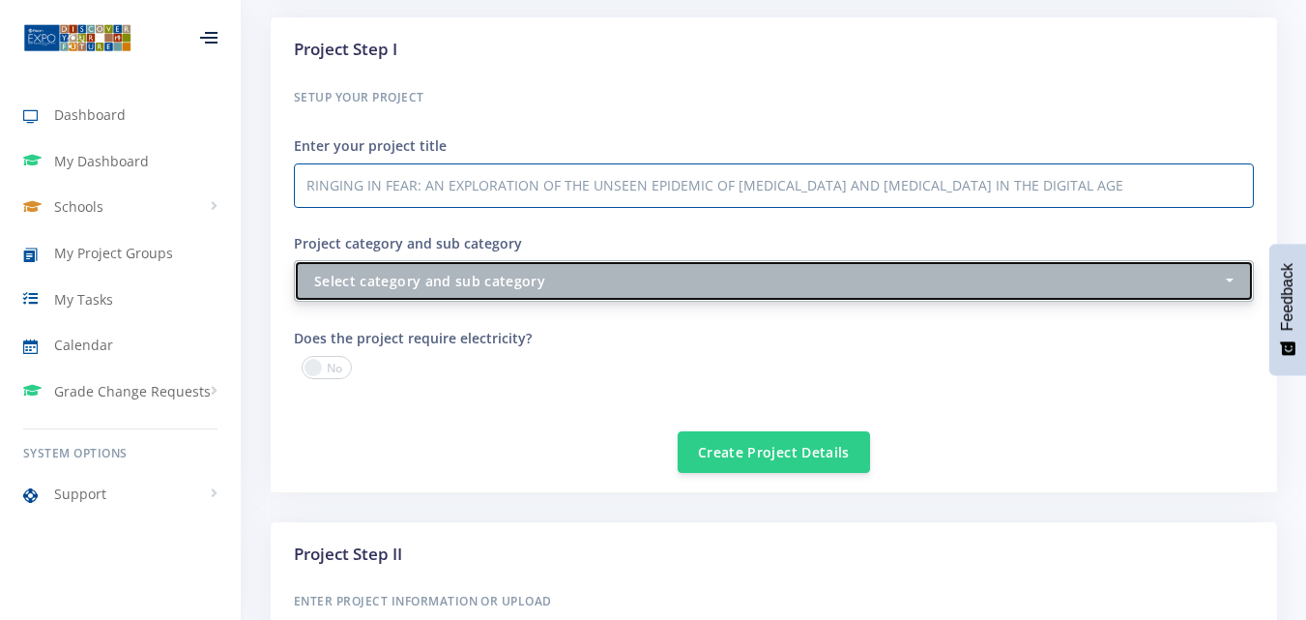
click at [1228, 281] on button "Select category and sub category" at bounding box center [774, 281] width 960 height 42
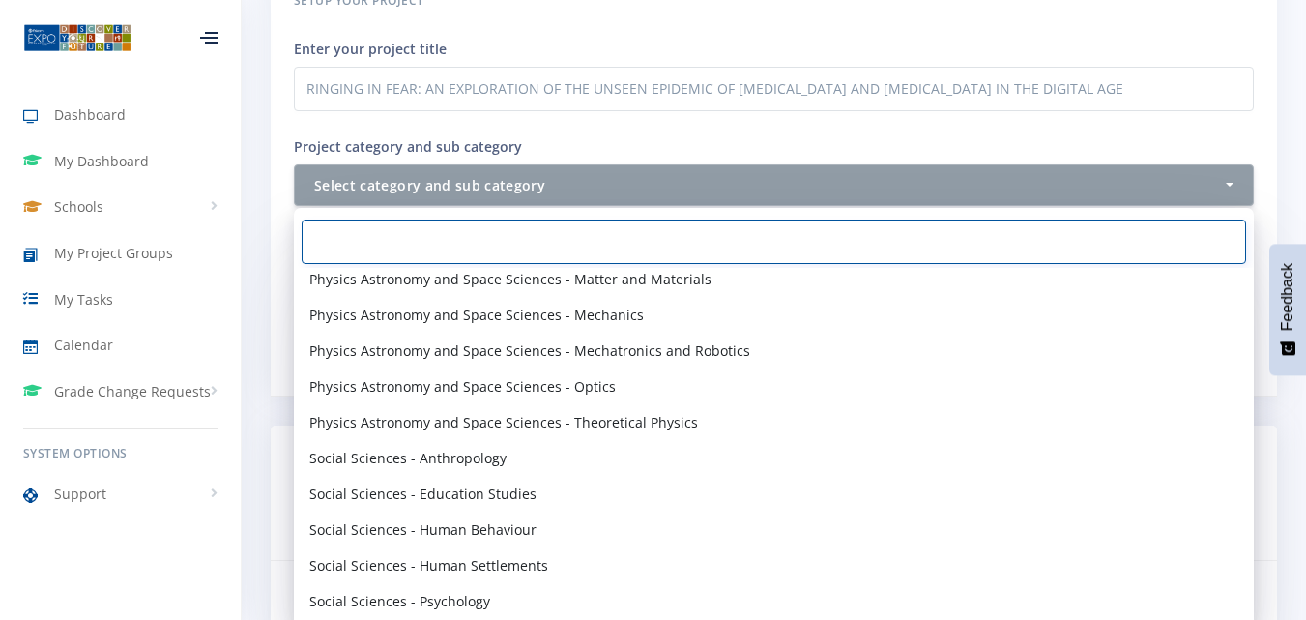
scroll to position [2258, 0]
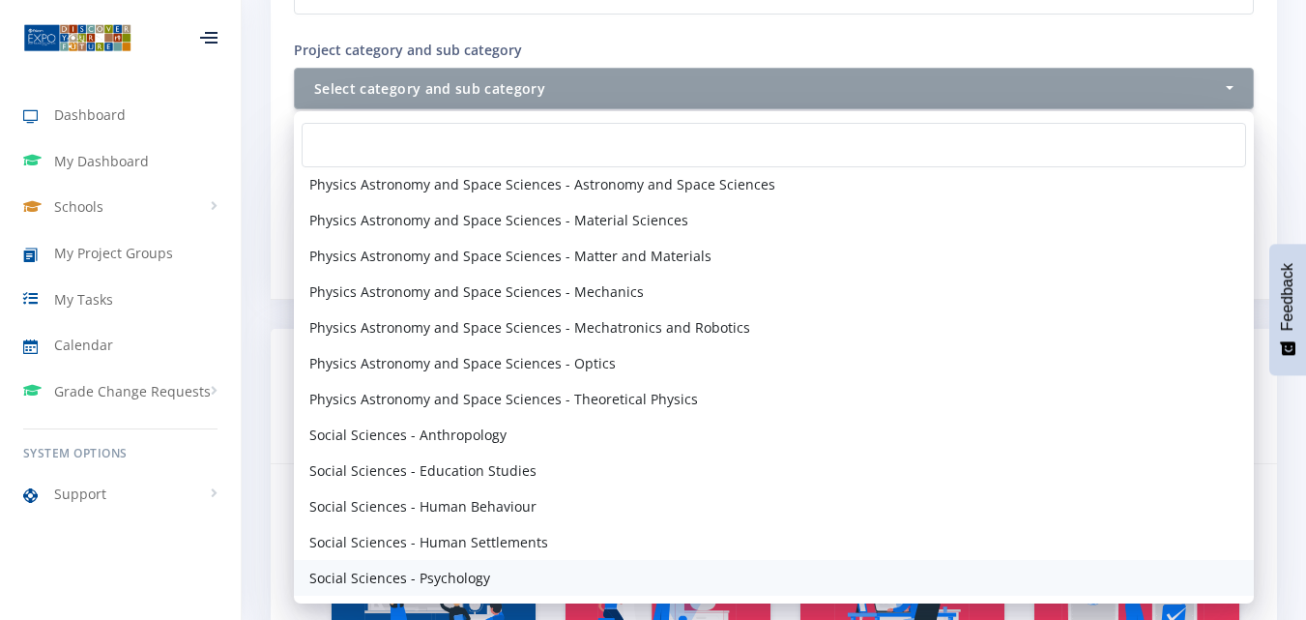
click at [386, 574] on span "Social Sciences - Psychology" at bounding box center [399, 577] width 181 height 20
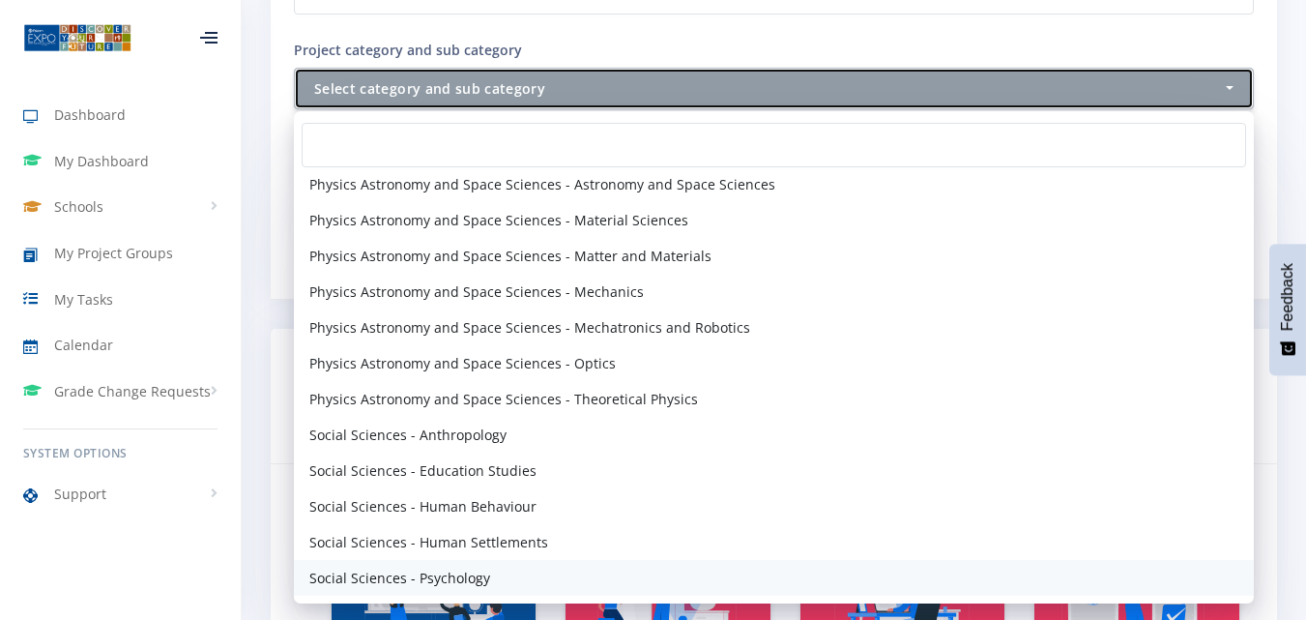
select select "74"
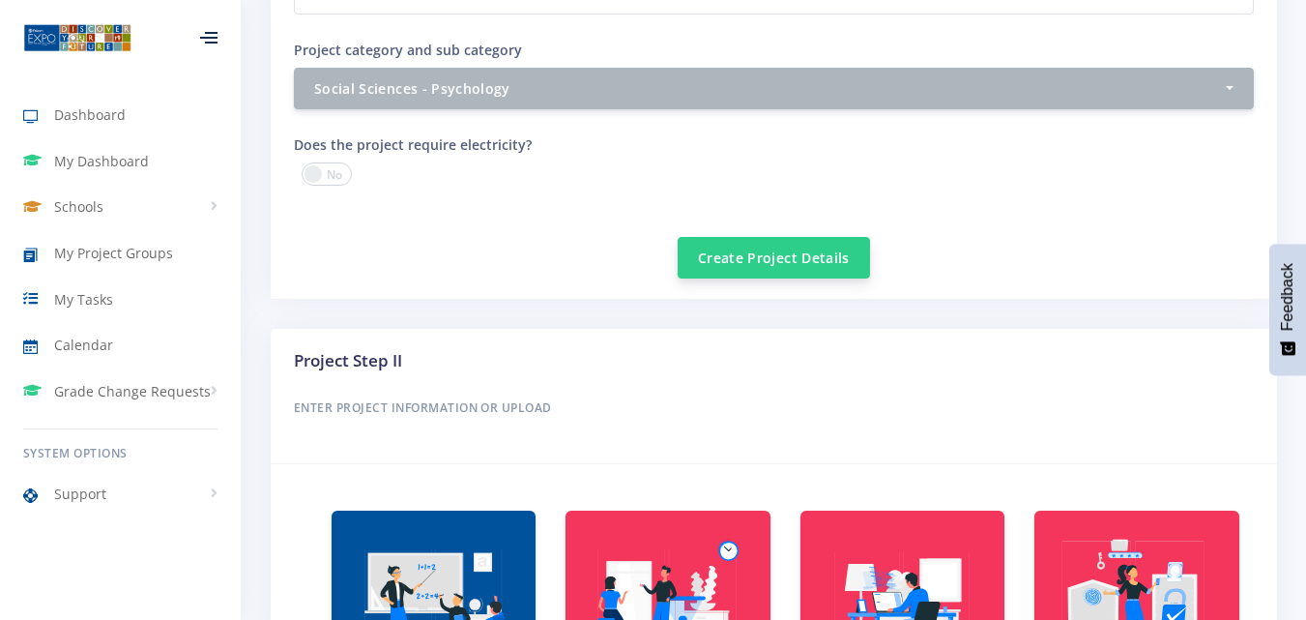
click at [756, 257] on button "Create Project Details" at bounding box center [774, 258] width 192 height 42
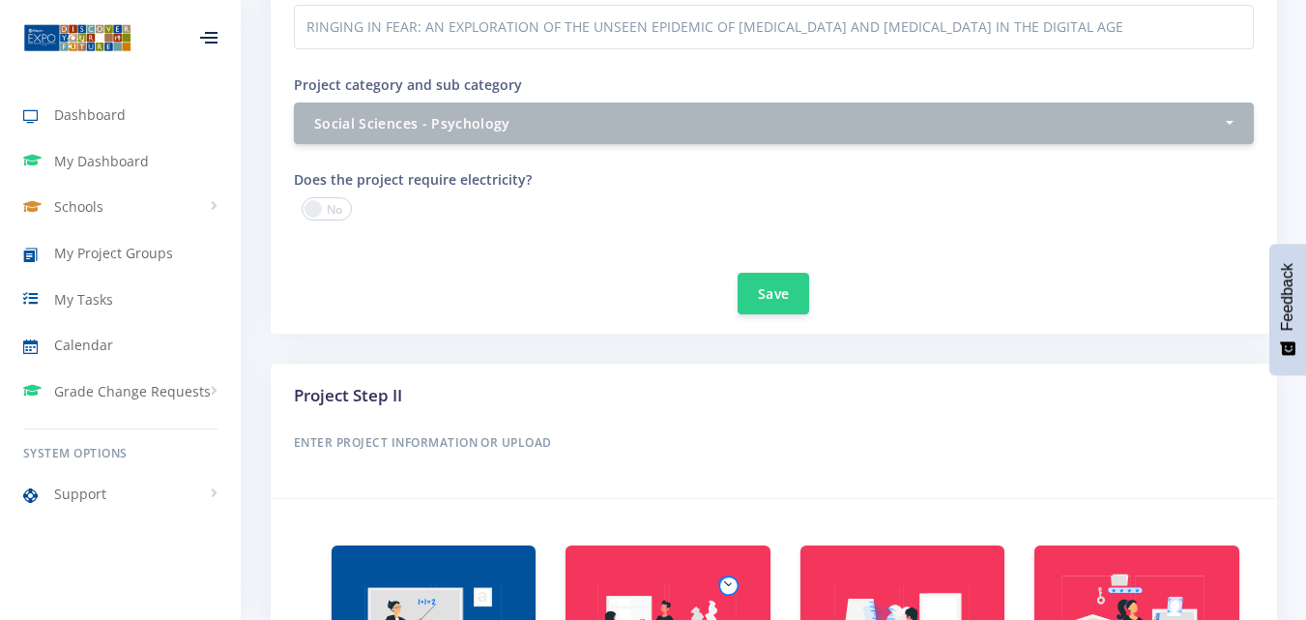
scroll to position [1063, 0]
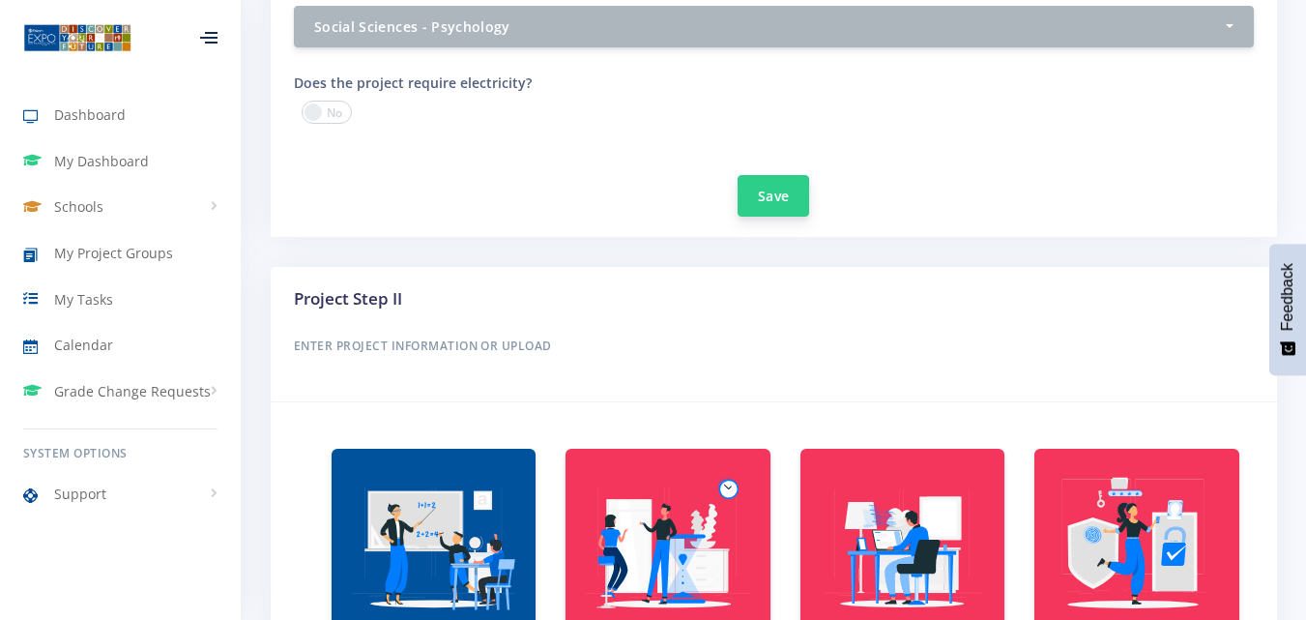
click at [772, 194] on button "Save" at bounding box center [773, 196] width 72 height 42
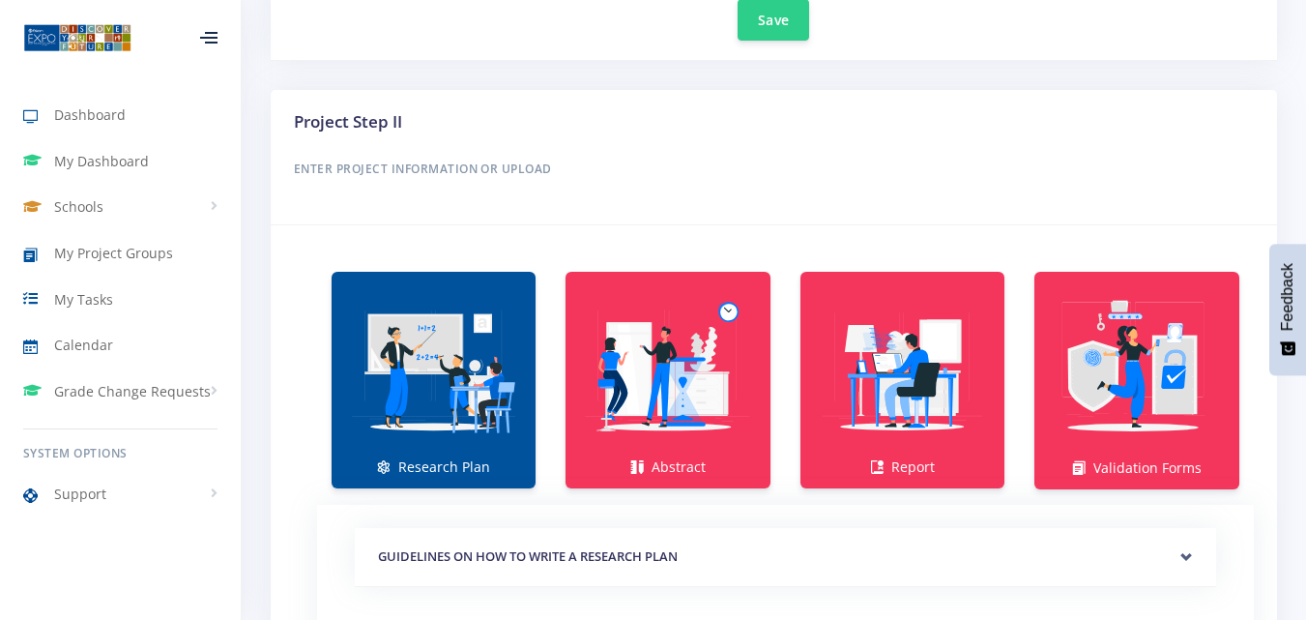
scroll to position [1257, 0]
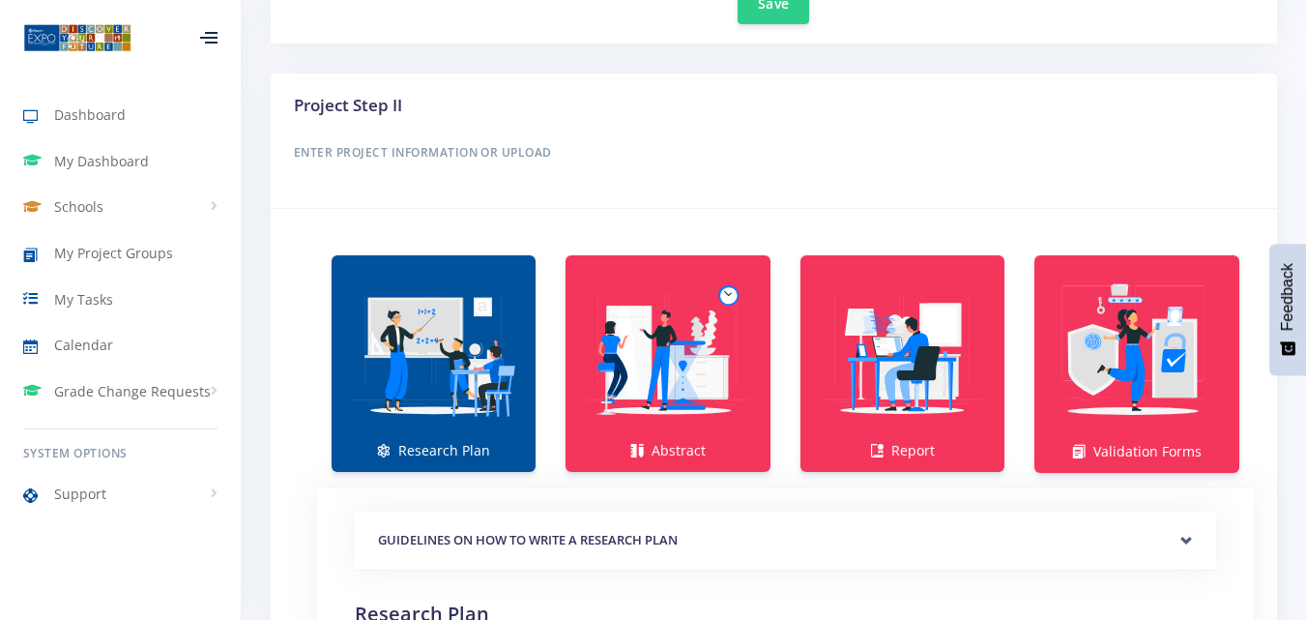
click at [483, 155] on h6 "Enter Project Information or Upload" at bounding box center [774, 152] width 960 height 25
click at [443, 362] on img at bounding box center [433, 353] width 173 height 173
click at [407, 440] on link "Research Plan" at bounding box center [434, 363] width 204 height 217
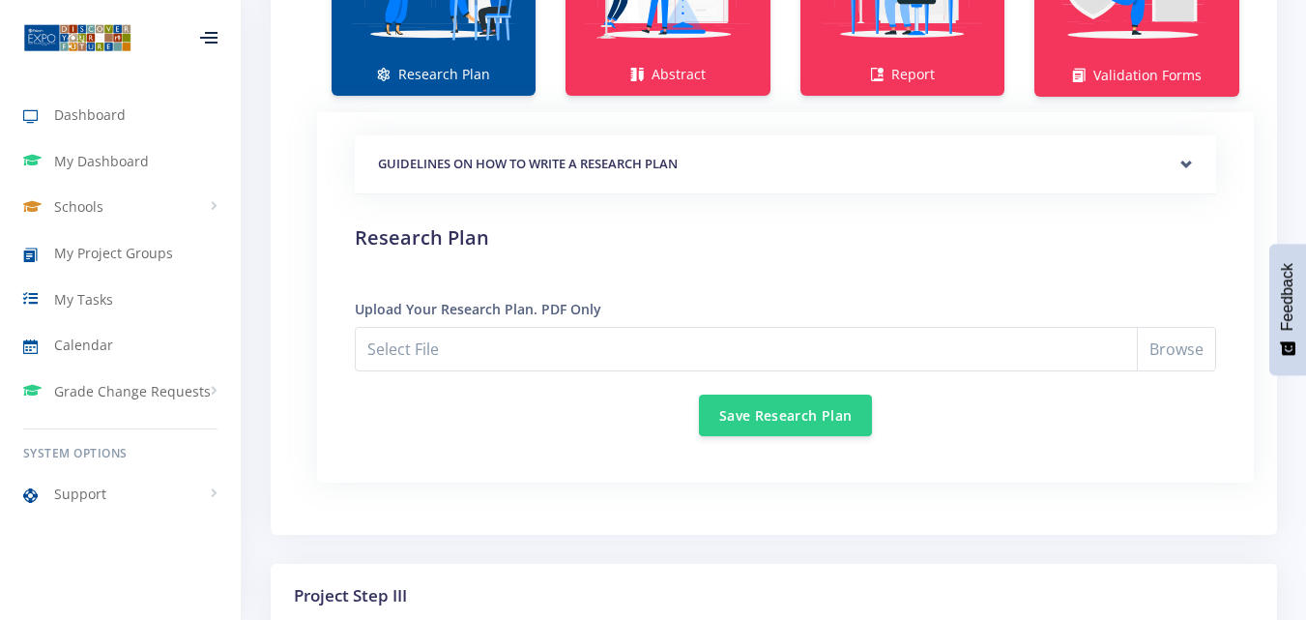
scroll to position [1643, 0]
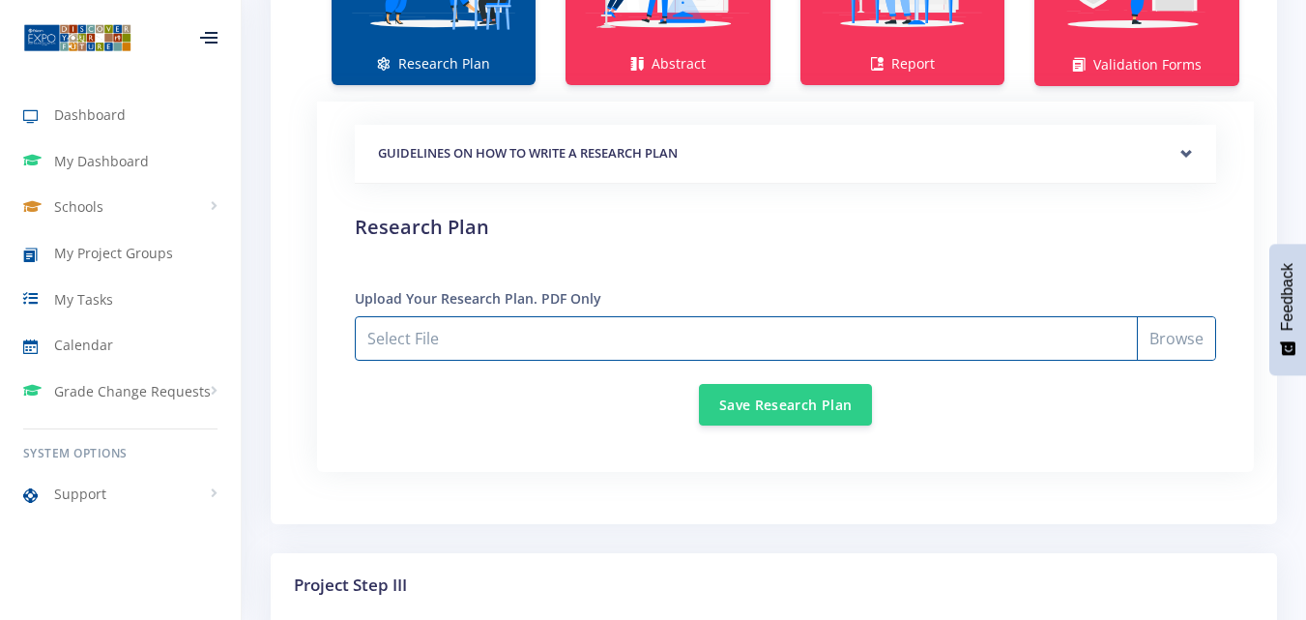
click at [450, 336] on input "Select File" at bounding box center [785, 338] width 861 height 44
click at [1147, 341] on input "Select File" at bounding box center [785, 338] width 861 height 44
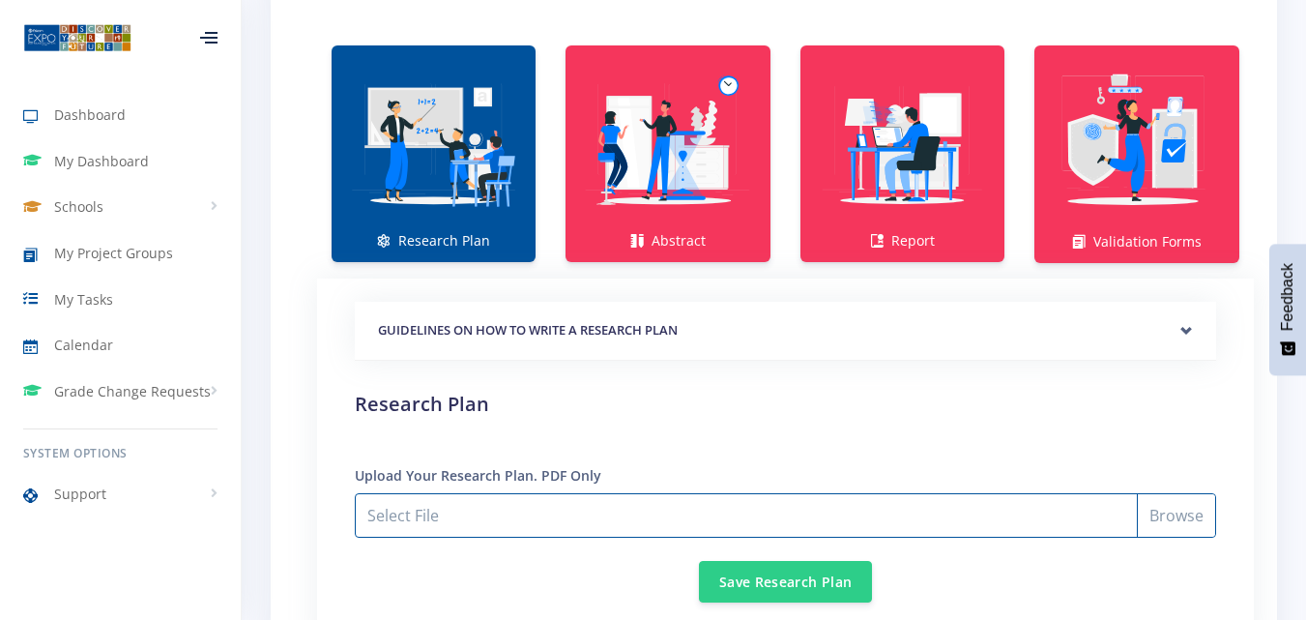
scroll to position [1450, 0]
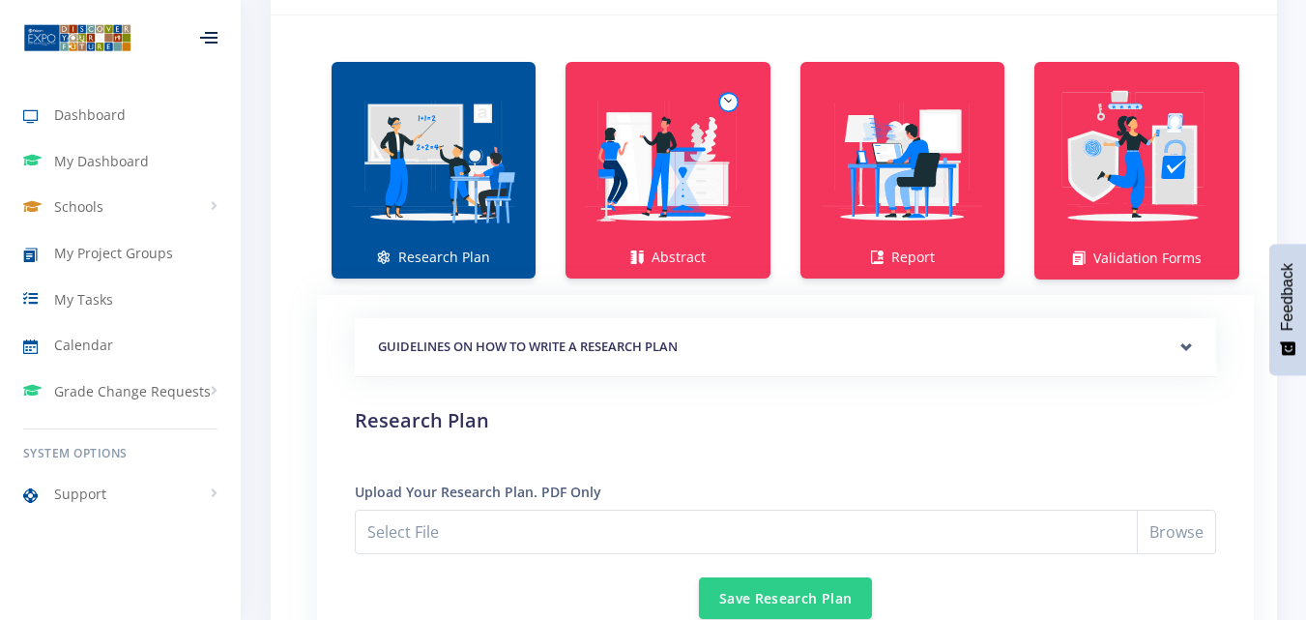
click at [441, 180] on img at bounding box center [433, 159] width 173 height 173
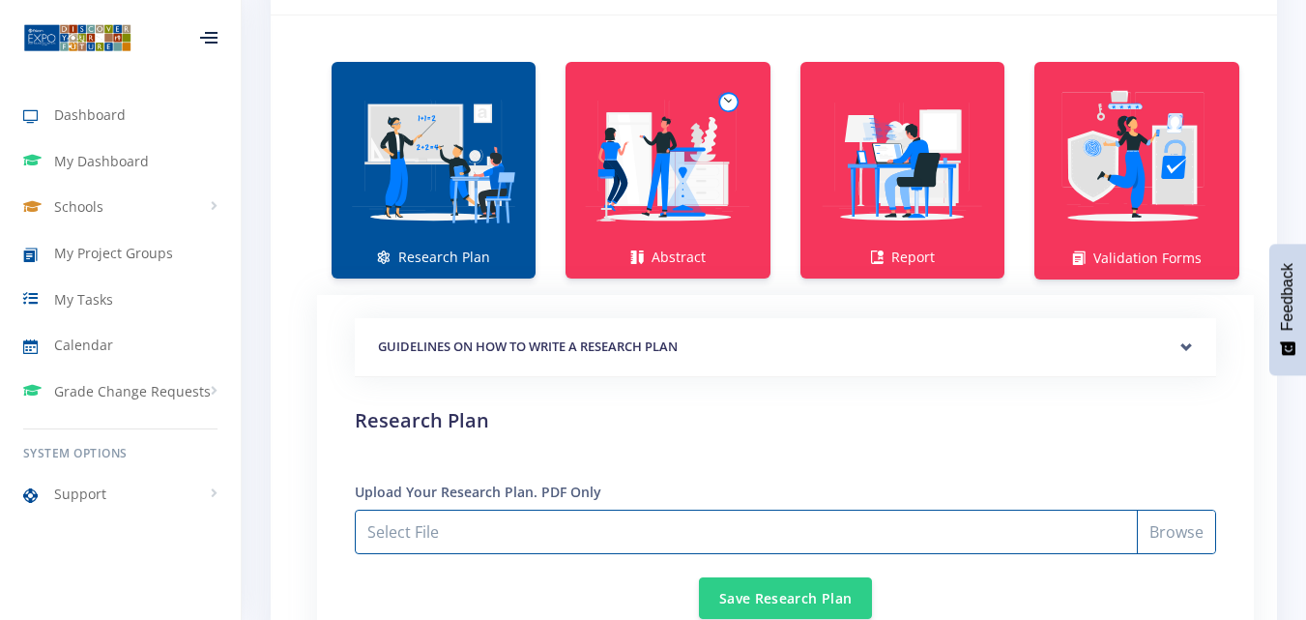
click at [502, 522] on input "Select File" at bounding box center [785, 531] width 861 height 44
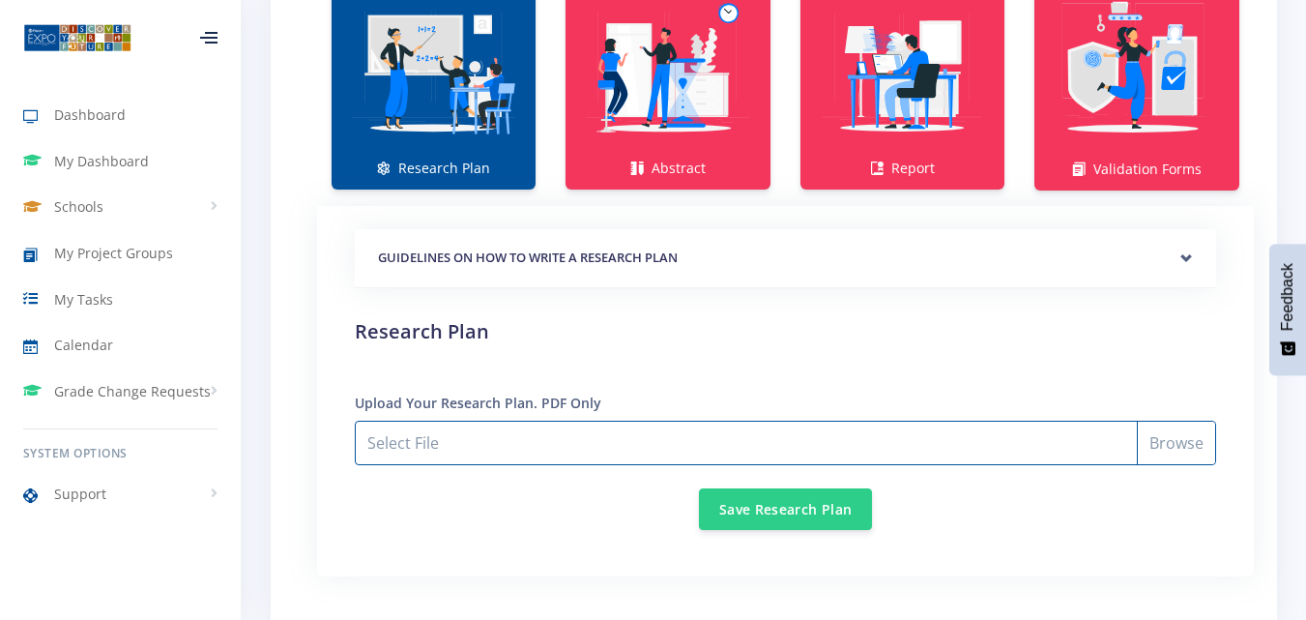
scroll to position [1546, 0]
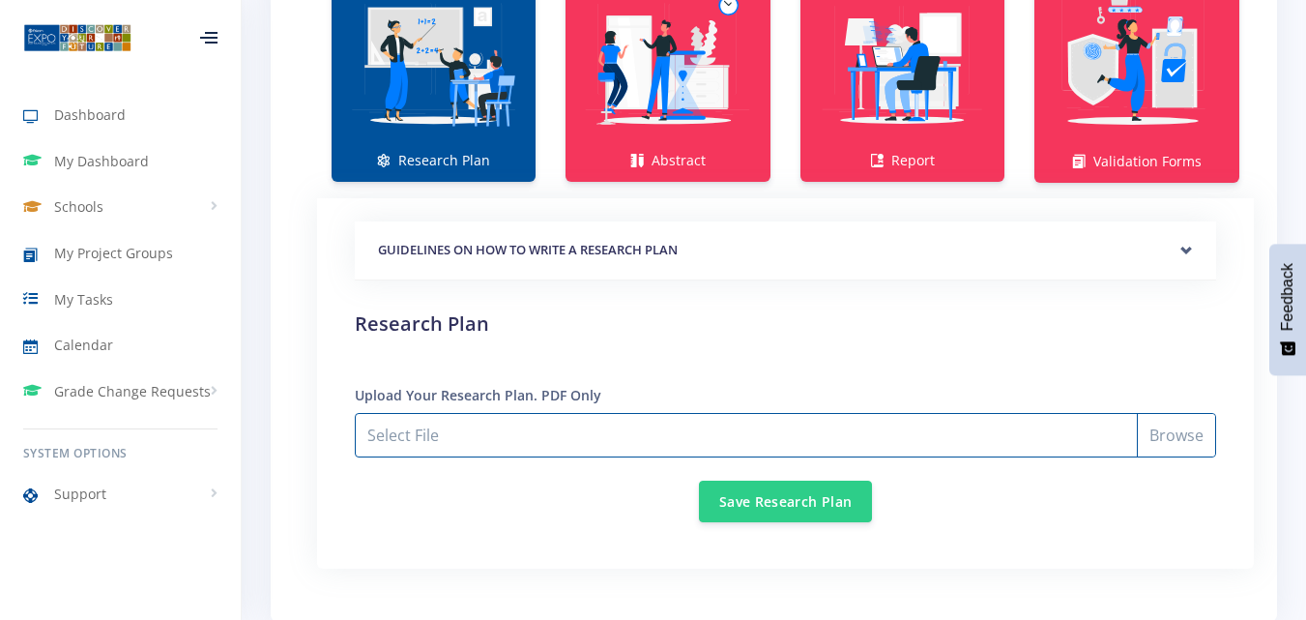
click at [1157, 420] on input "Select File" at bounding box center [785, 435] width 861 height 44
click at [1144, 431] on input "Select File" at bounding box center [785, 435] width 861 height 44
click at [1173, 439] on input "Select File" at bounding box center [785, 435] width 861 height 44
click at [1168, 432] on input "Select File" at bounding box center [785, 435] width 861 height 44
